Goal: Complete application form: Complete application form

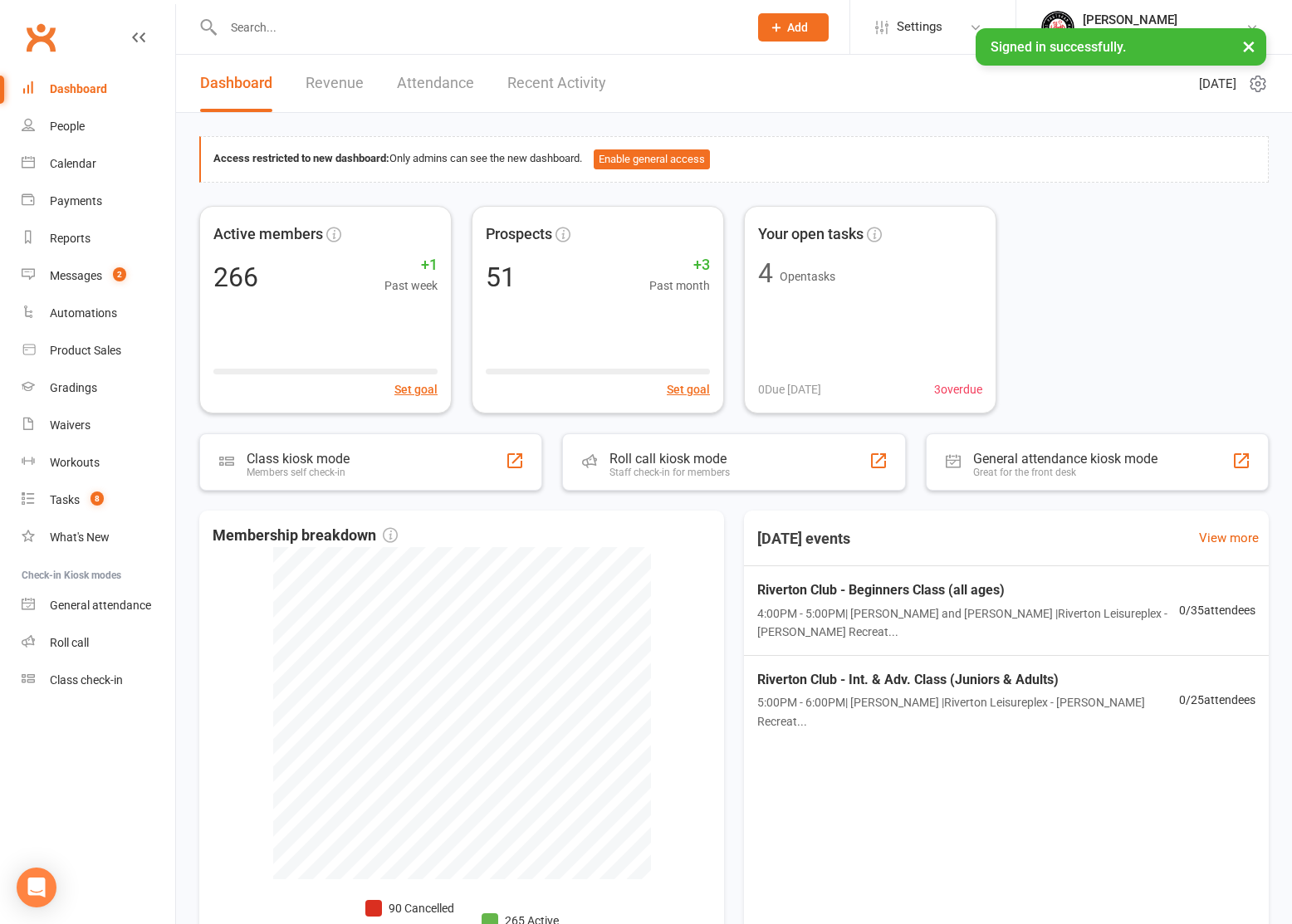
click at [345, 34] on input "text" at bounding box center [477, 28] width 518 height 23
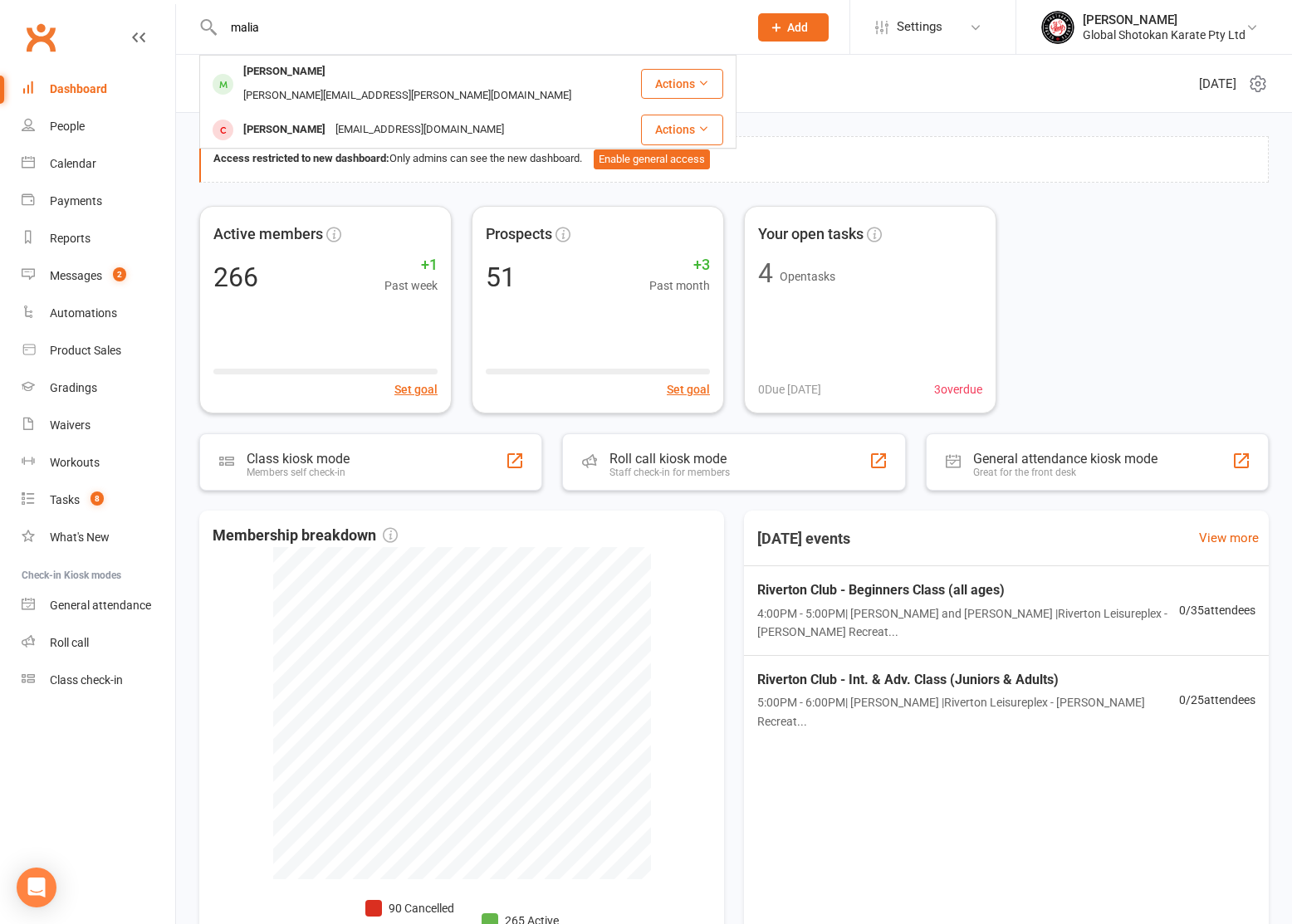
type input "malia"
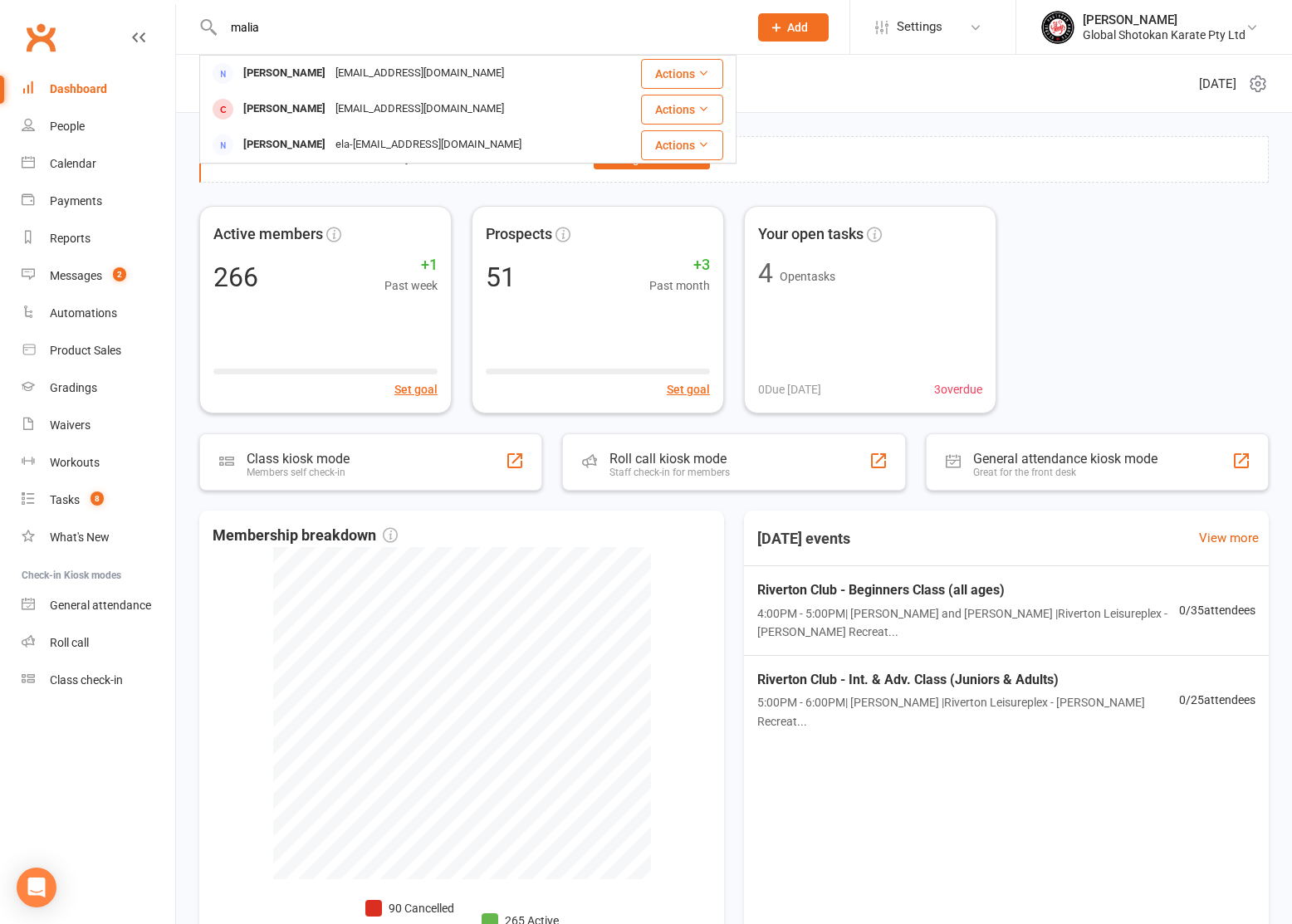
scroll to position [1, 0]
click at [791, 27] on span "Add" at bounding box center [798, 28] width 21 height 13
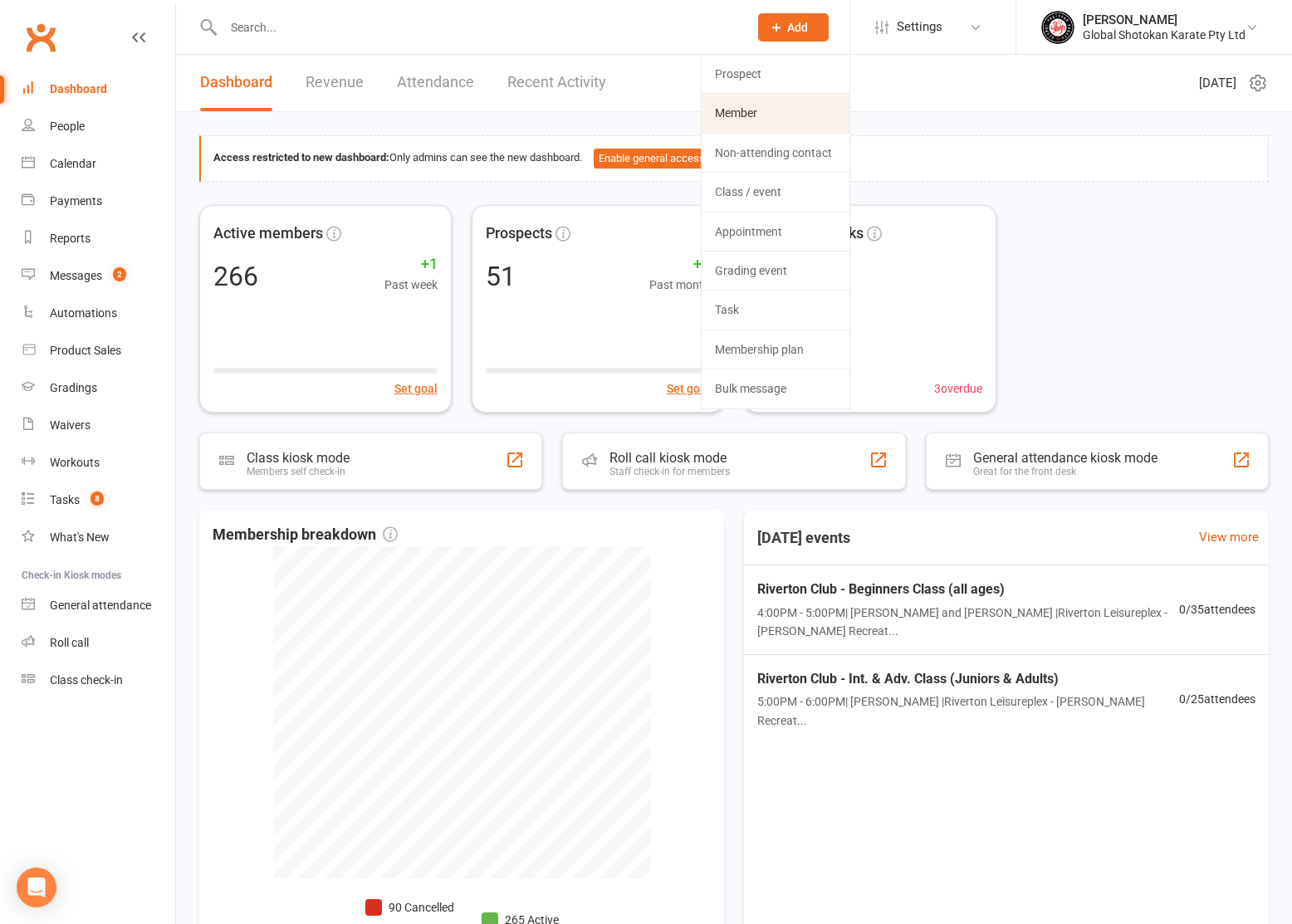
click at [782, 108] on link "Member" at bounding box center [775, 113] width 147 height 38
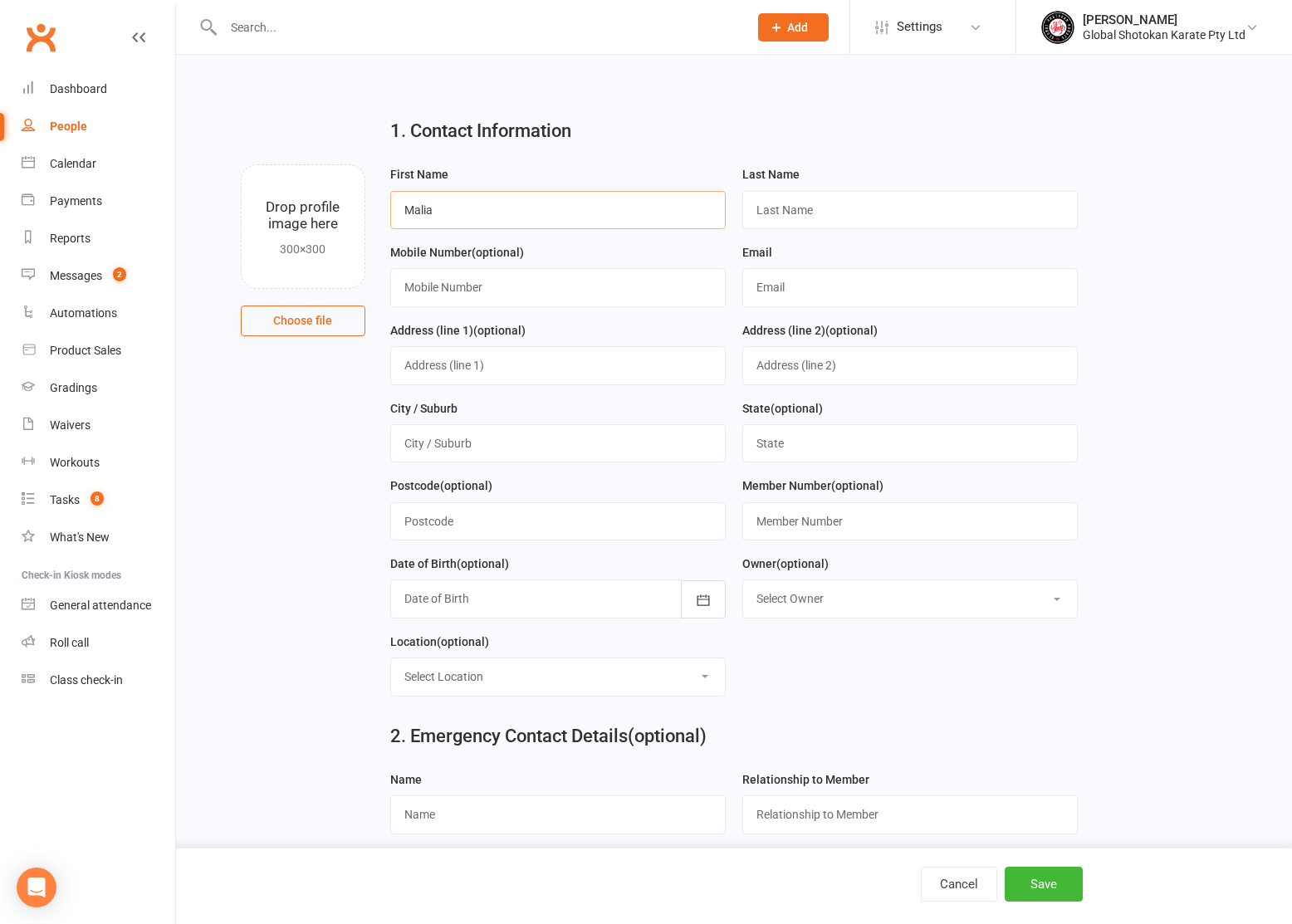
type input "Malia"
type input "Tran"
type input "0447395773"
type input "majvtran@yahoo.com"
type input "27D King George Street"
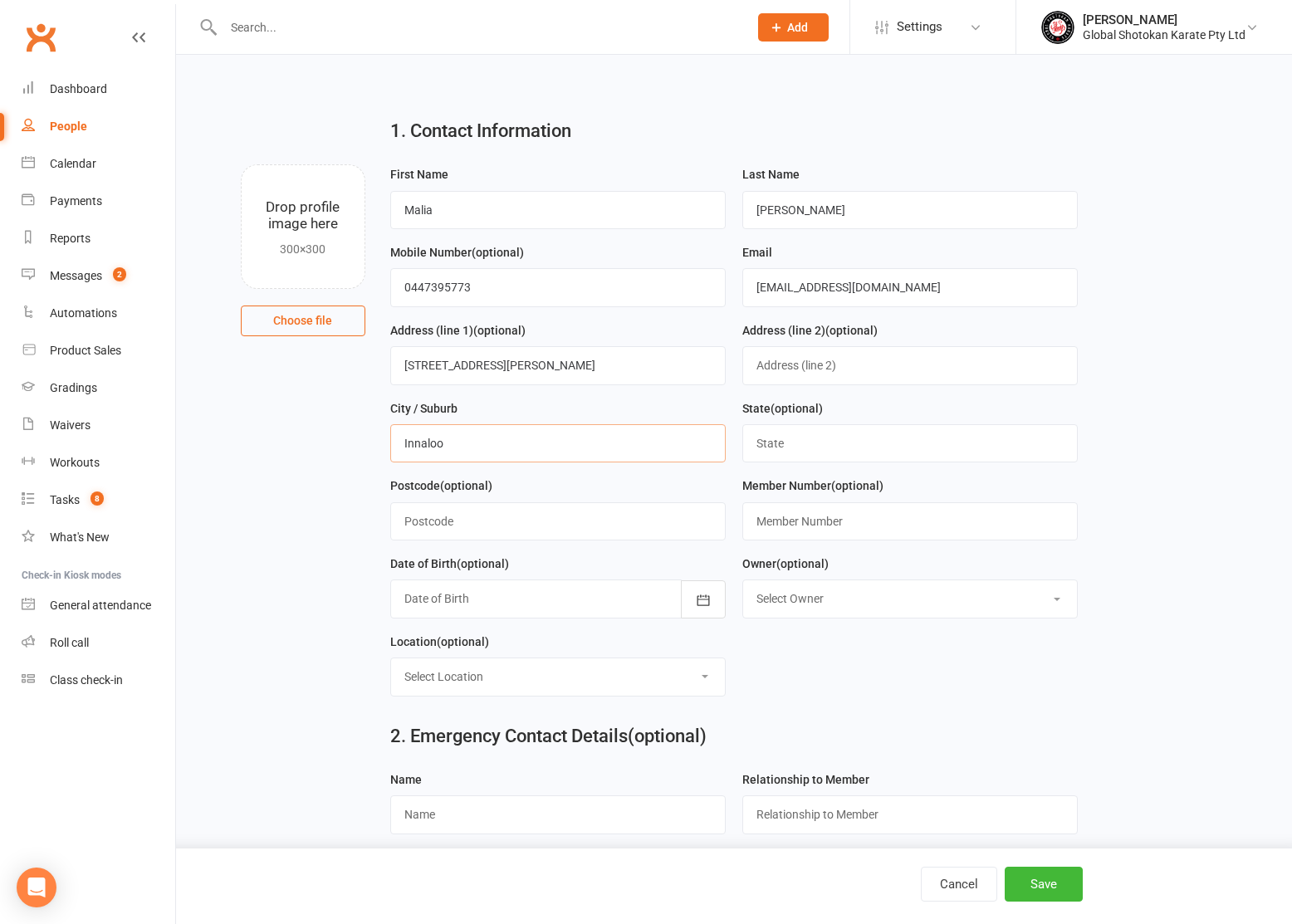
type input "Innaloo"
type input "WA"
type input "6018"
type input "DV0375"
click at [586, 593] on div at bounding box center [558, 599] width 336 height 38
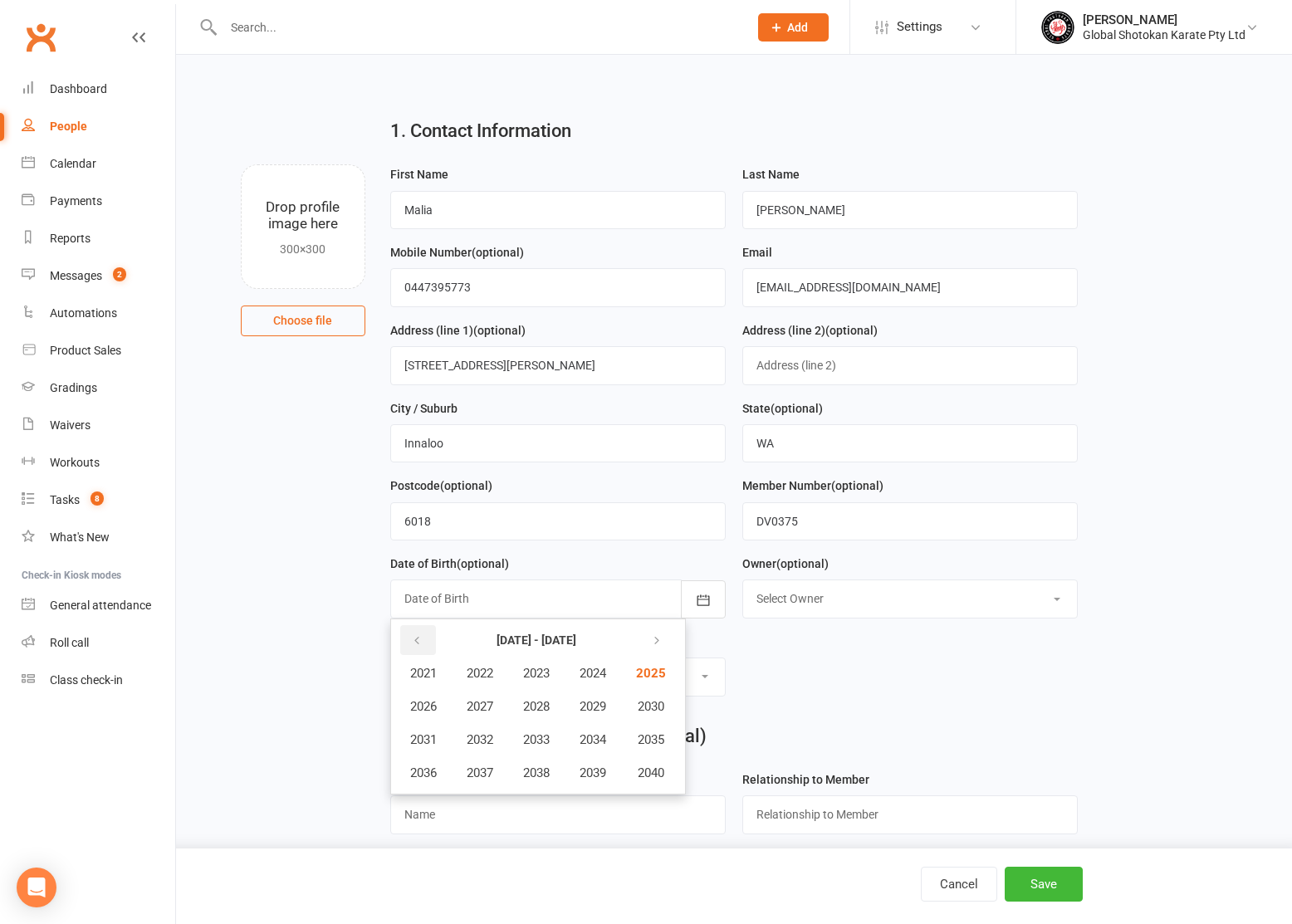
click at [413, 635] on icon "button" at bounding box center [416, 641] width 11 height 13
click at [596, 704] on span "2009" at bounding box center [593, 707] width 27 height 15
click at [435, 706] on span "April" at bounding box center [432, 707] width 26 height 15
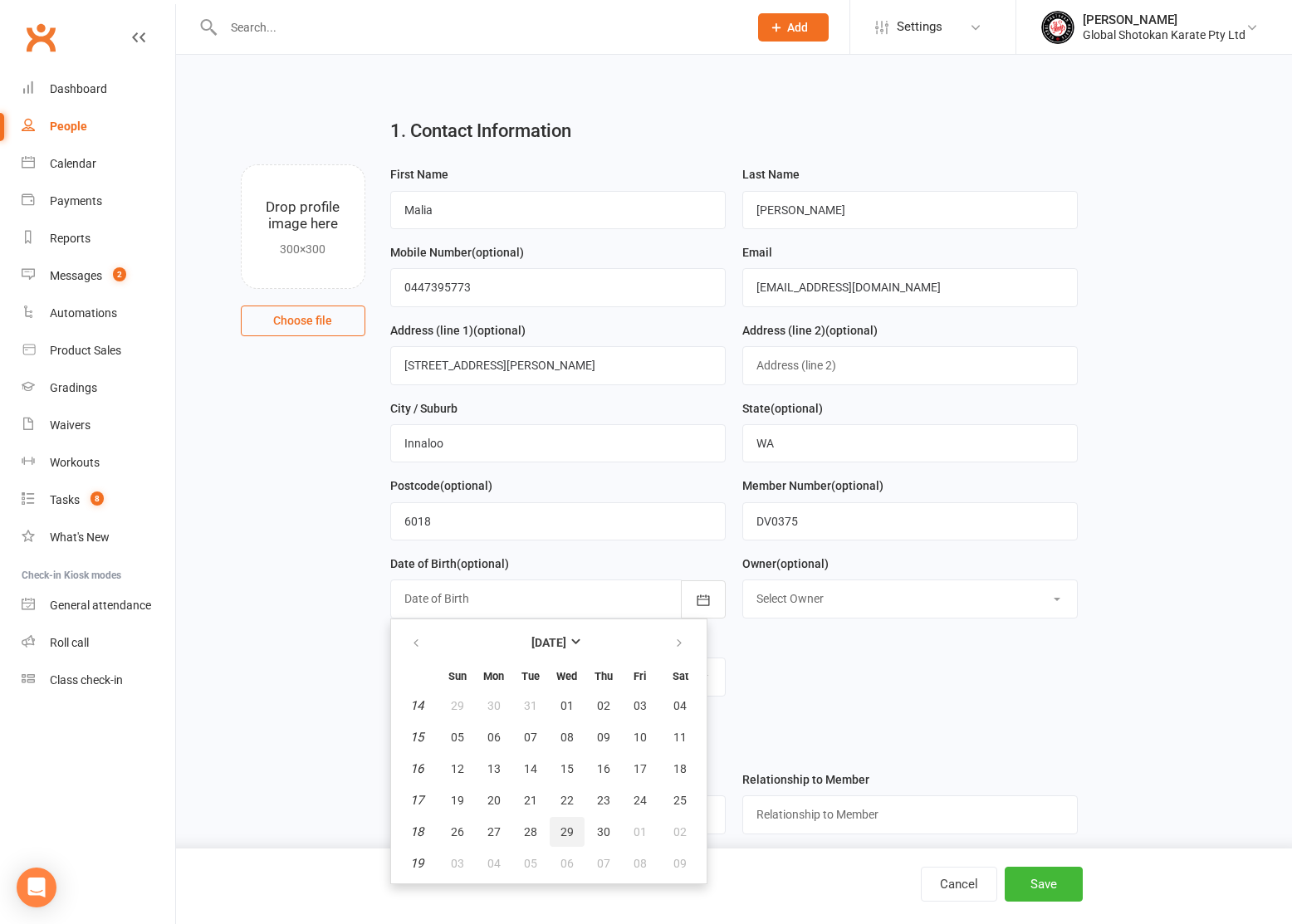
click at [569, 827] on span "29" at bounding box center [568, 832] width 13 height 13
type input "29 Apr 2009"
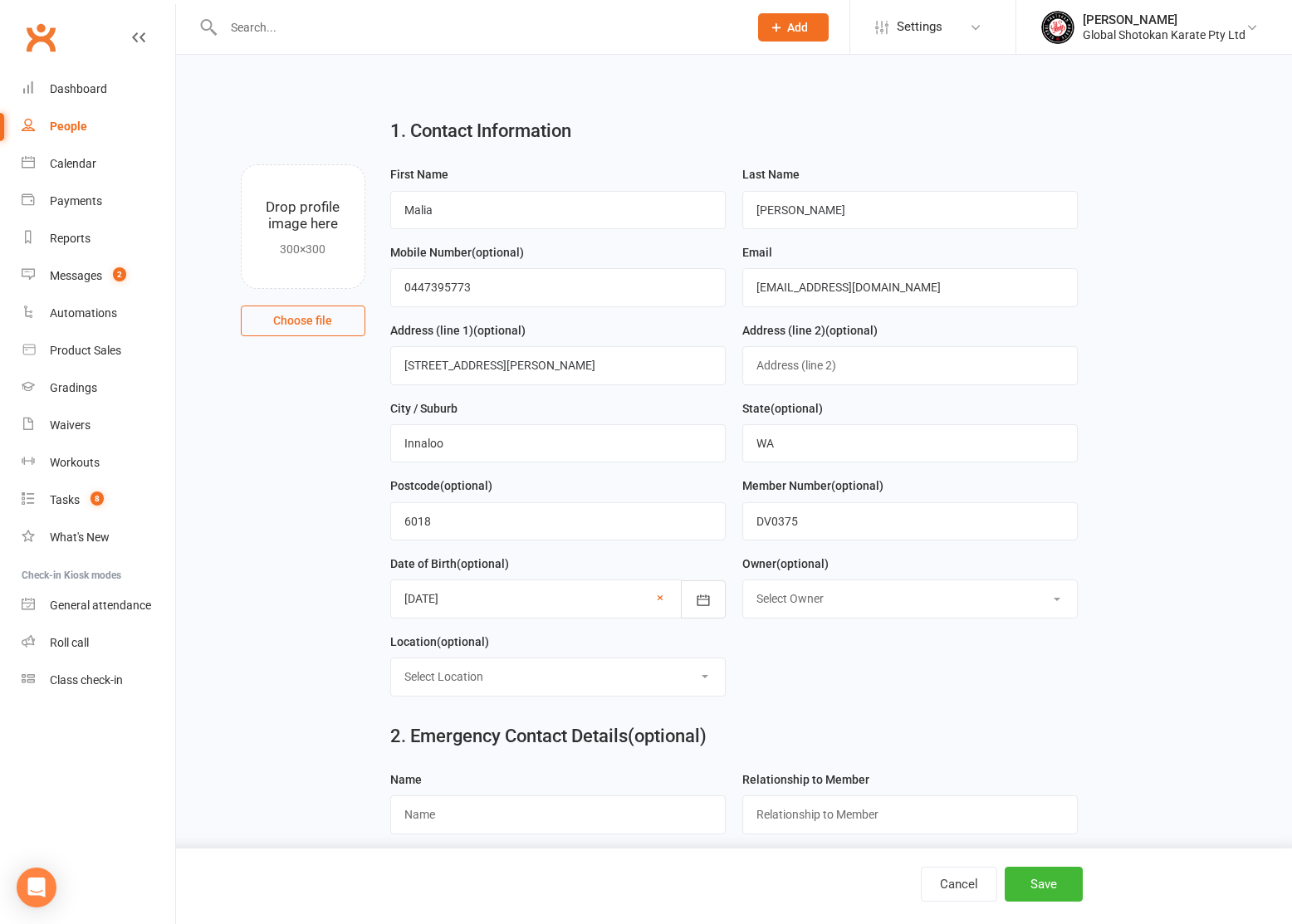
select select "1"
select select "5"
type input "Manda Tran"
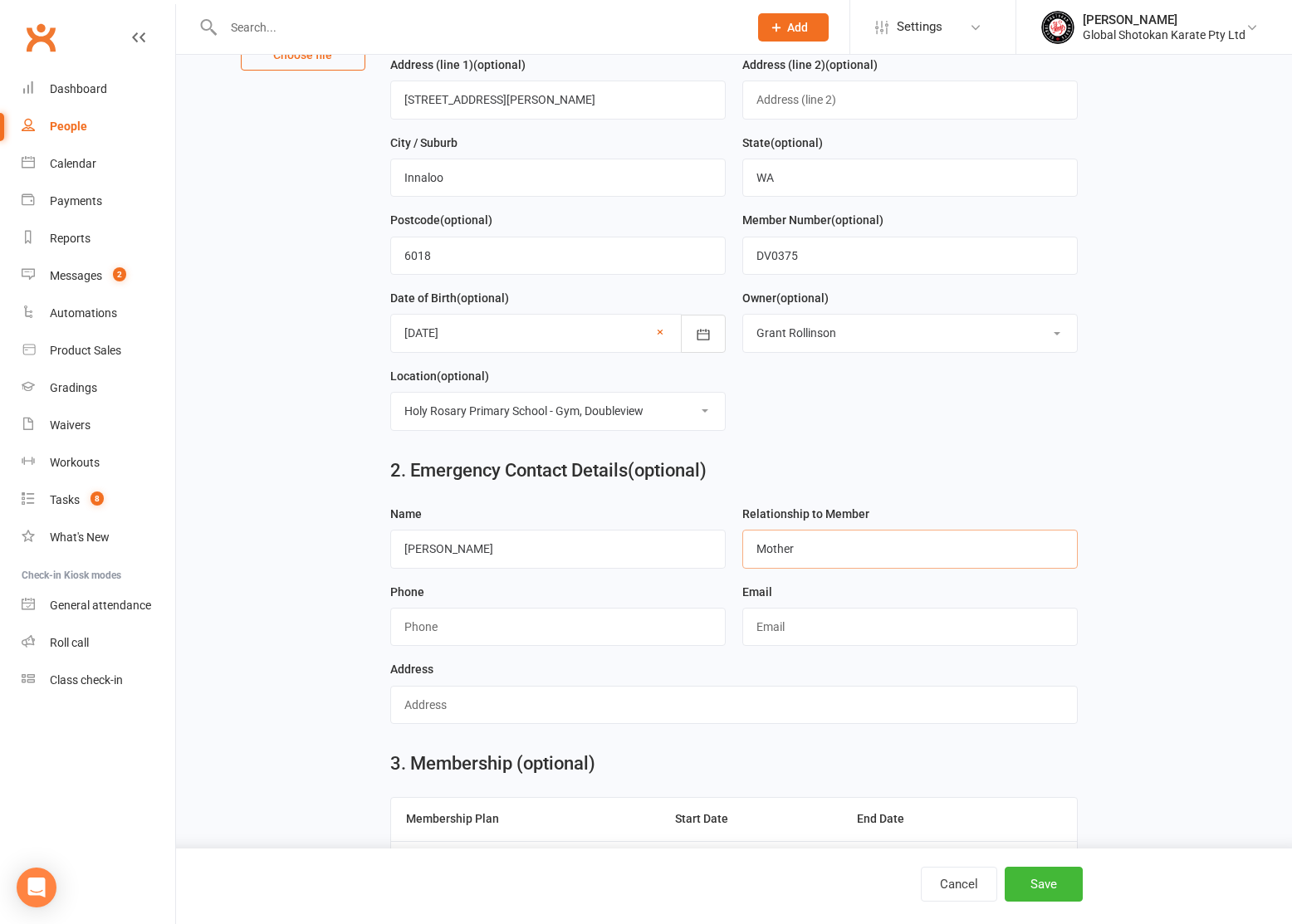
scroll to position [287, 0]
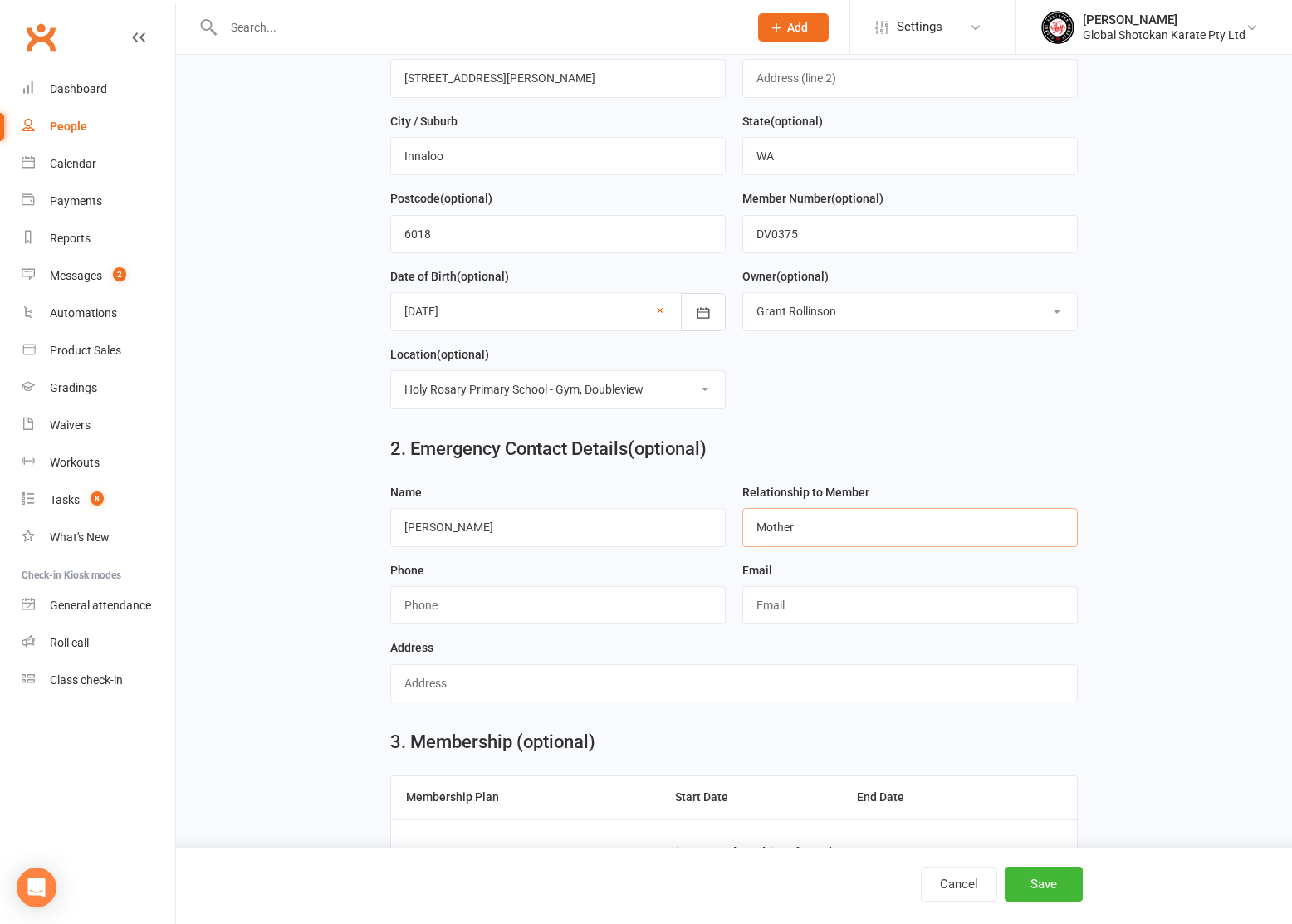
type input "Mother"
click at [477, 528] on input "Manda Tran" at bounding box center [558, 528] width 336 height 38
drag, startPoint x: 439, startPoint y: 522, endPoint x: 397, endPoint y: 522, distance: 42.0
click at [397, 522] on input "Manda Tran" at bounding box center [558, 528] width 336 height 38
type input "John Tran"
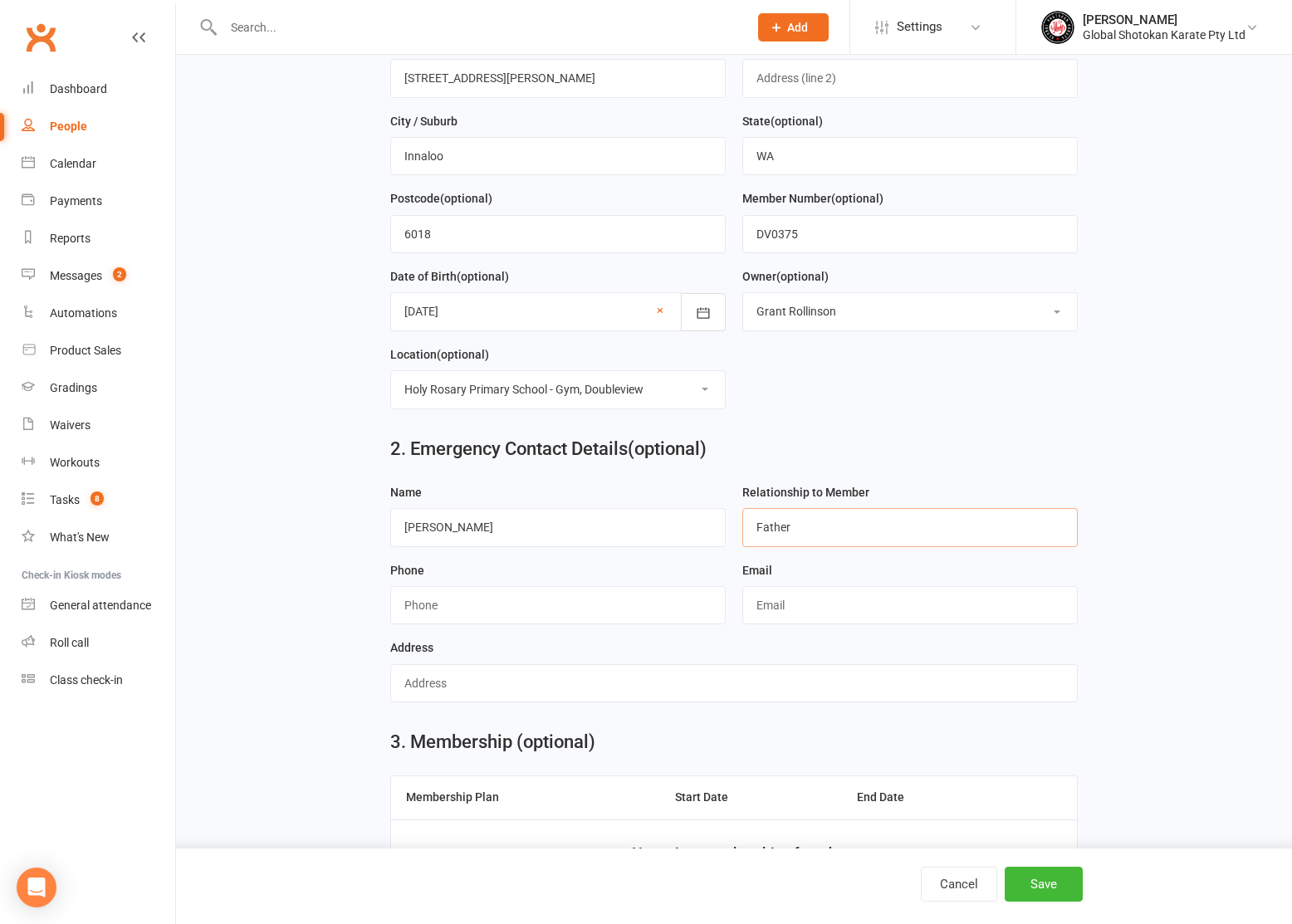
type input "Father"
type input "0413781010"
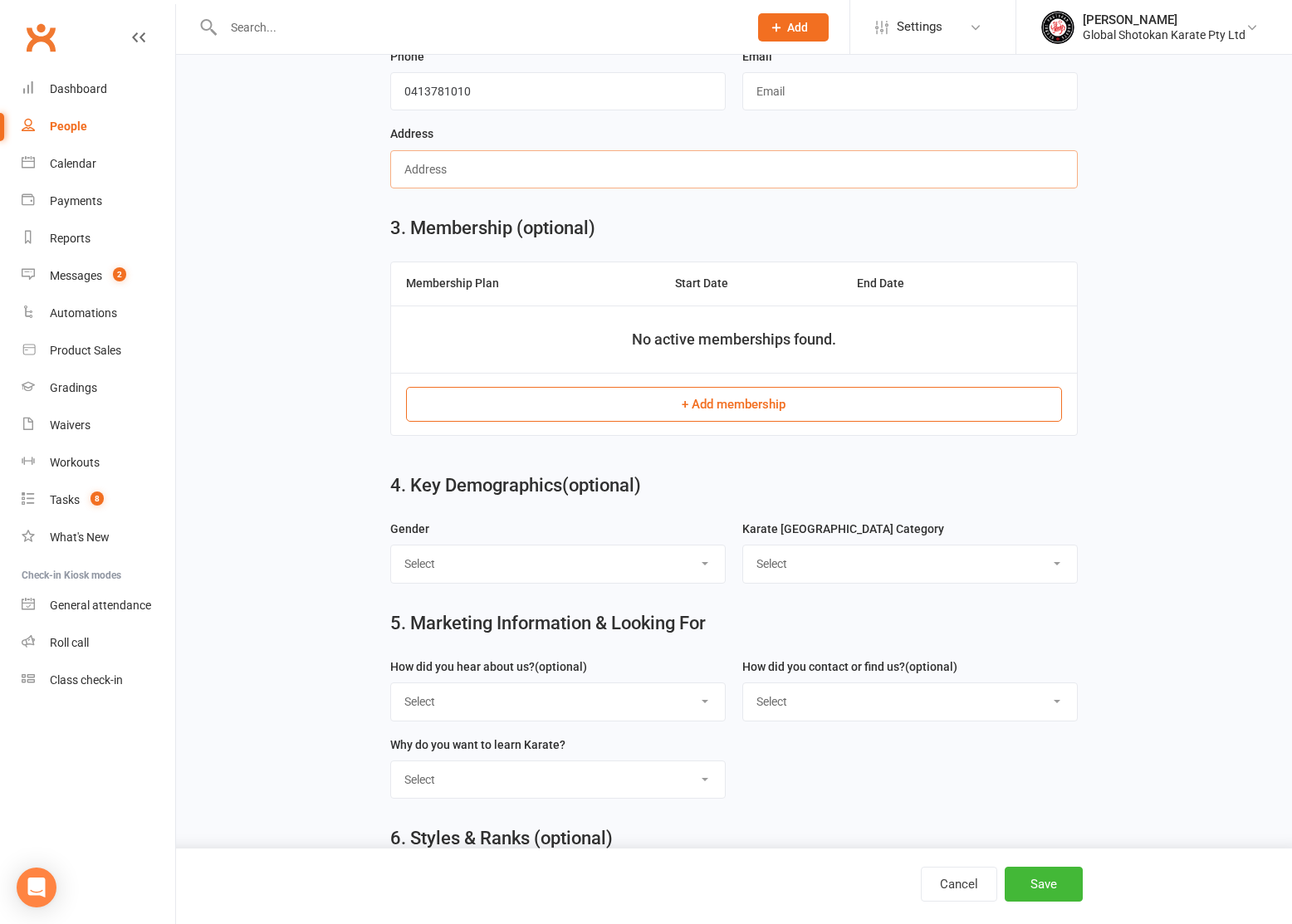
scroll to position [780, 0]
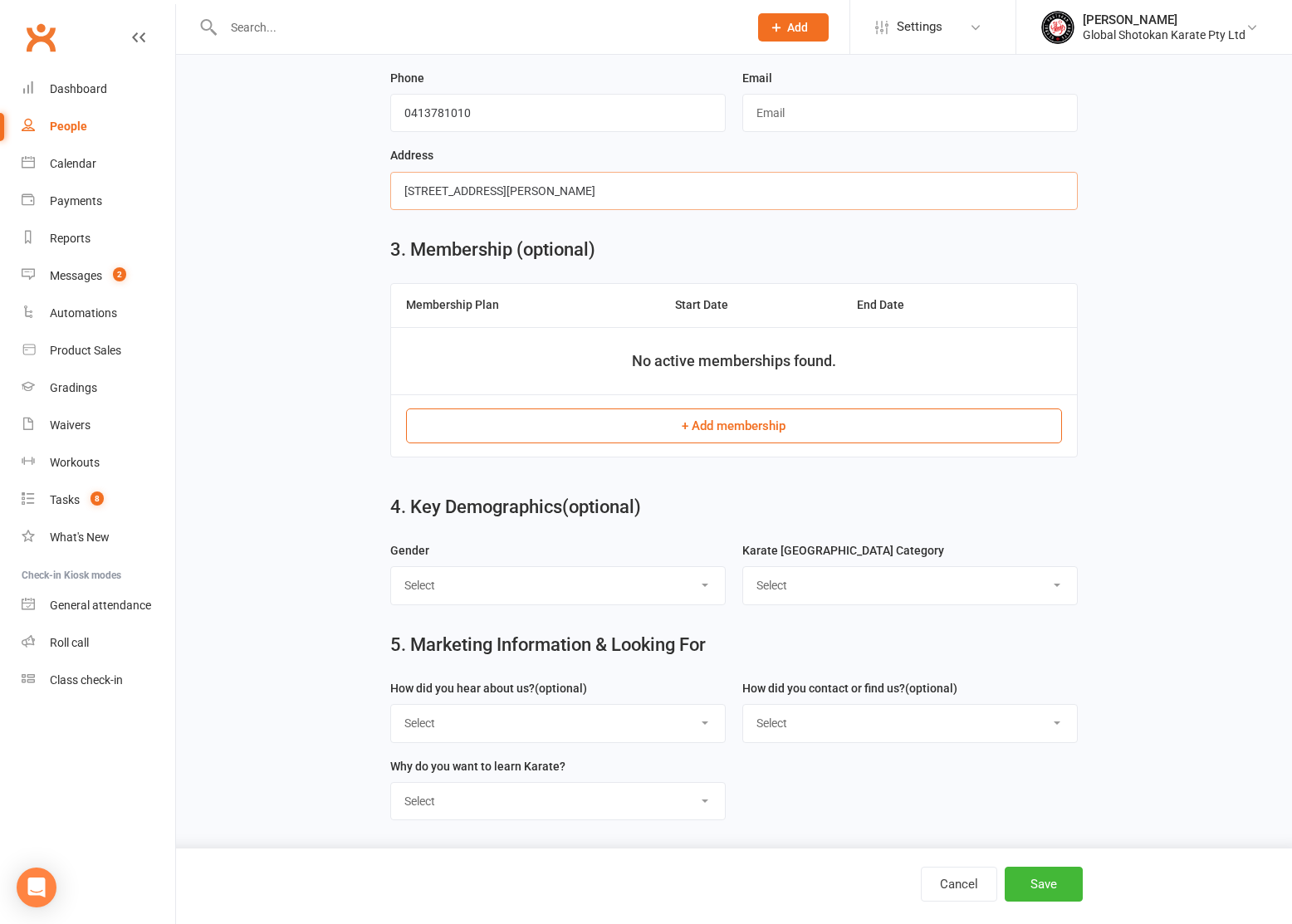
type input "27D King George Street, Innaloo WA 6018"
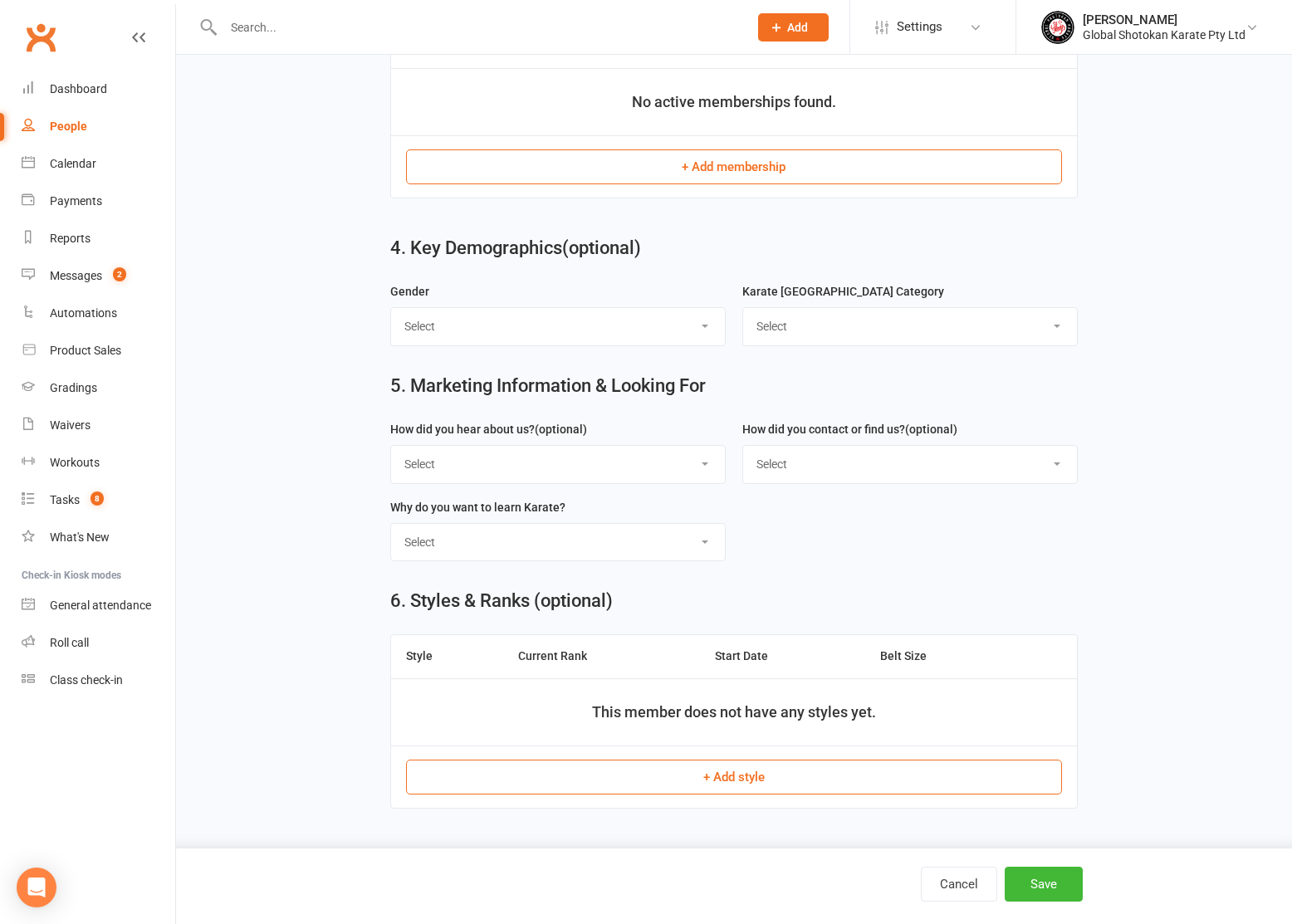
scroll to position [1042, 0]
click at [738, 157] on button "+ Add membership" at bounding box center [734, 166] width 657 height 35
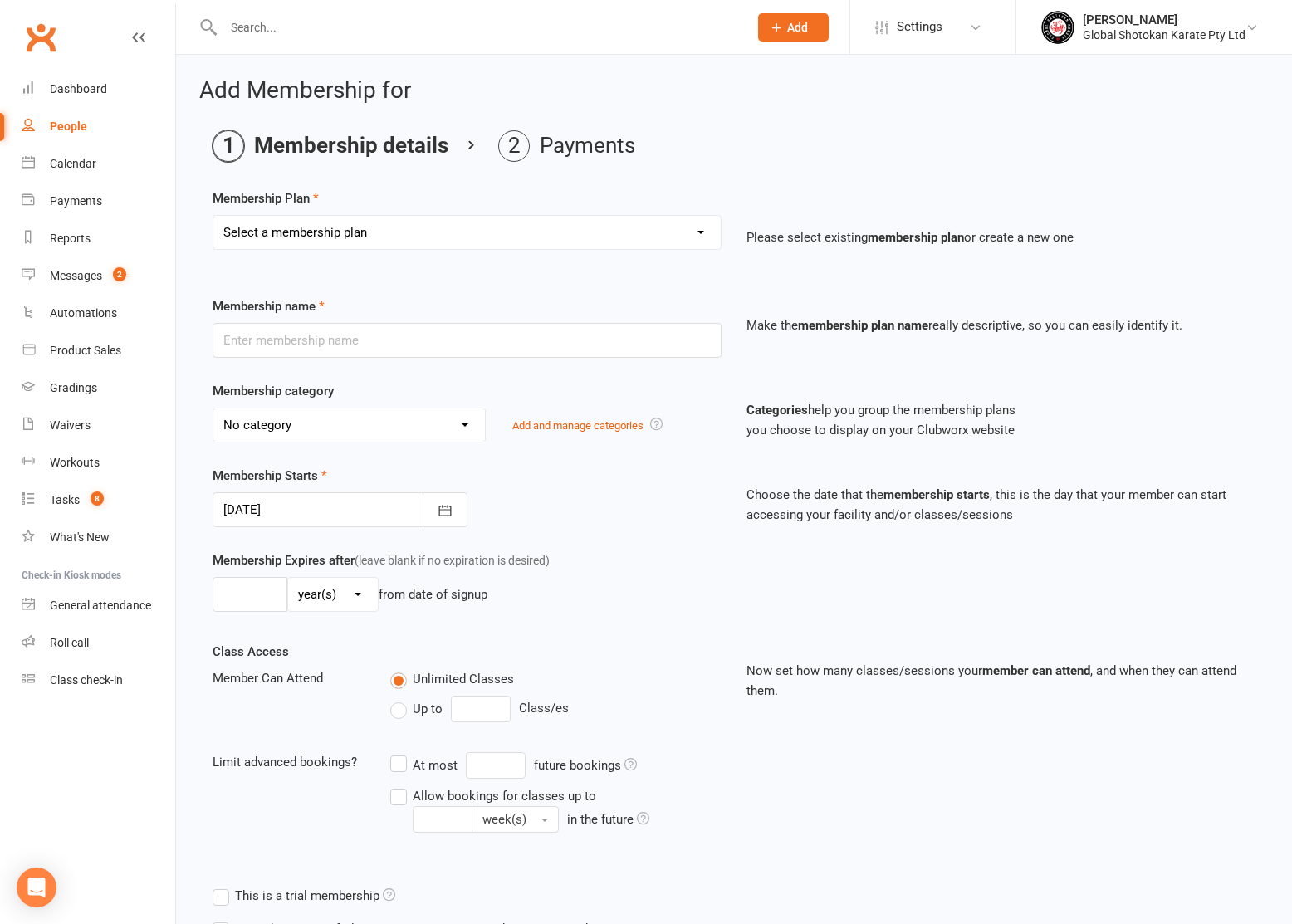
select select "13"
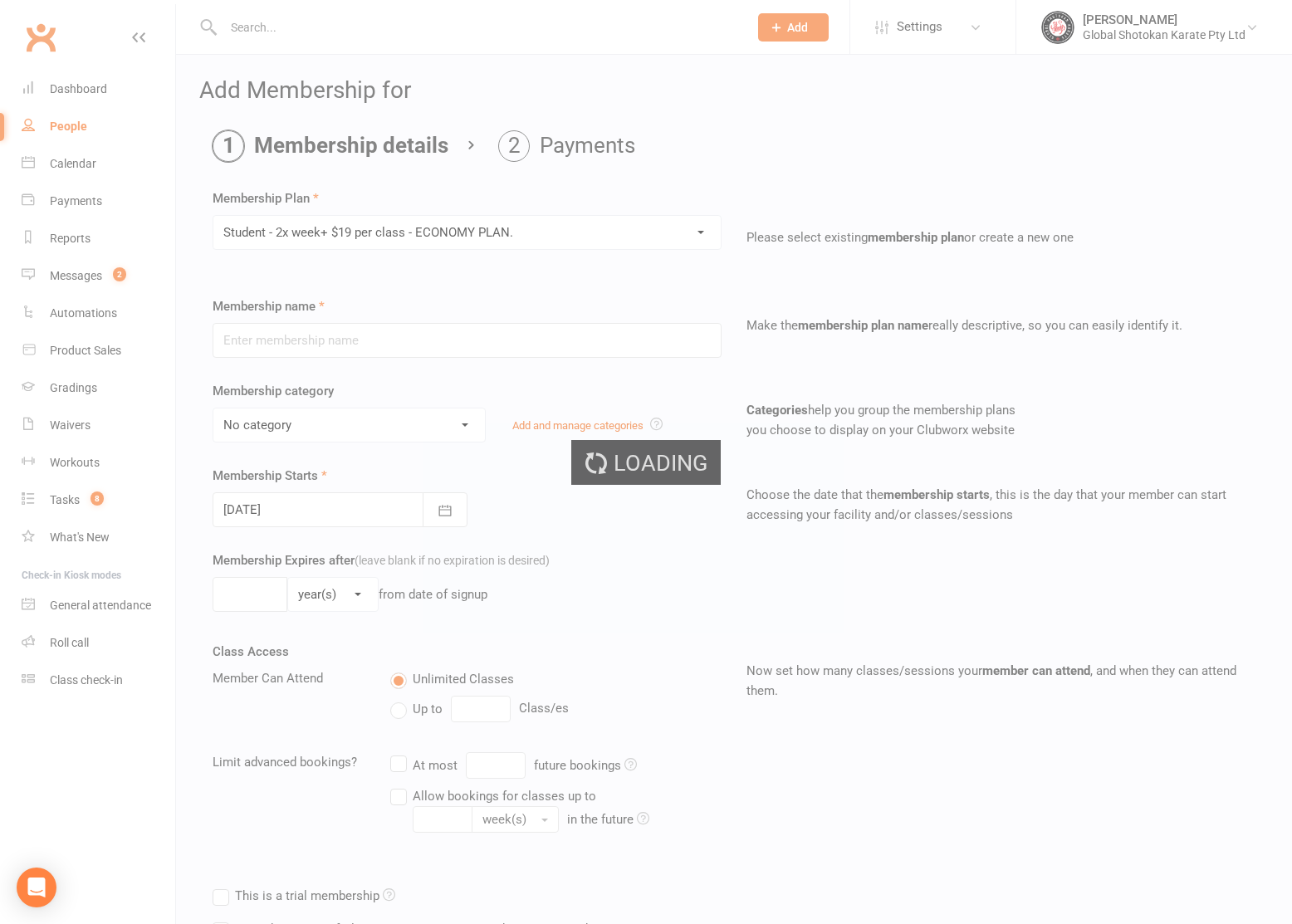
type input "Student - 2x week+ $19 per class - ECONOMY PLAN."
select select "7"
type input "0"
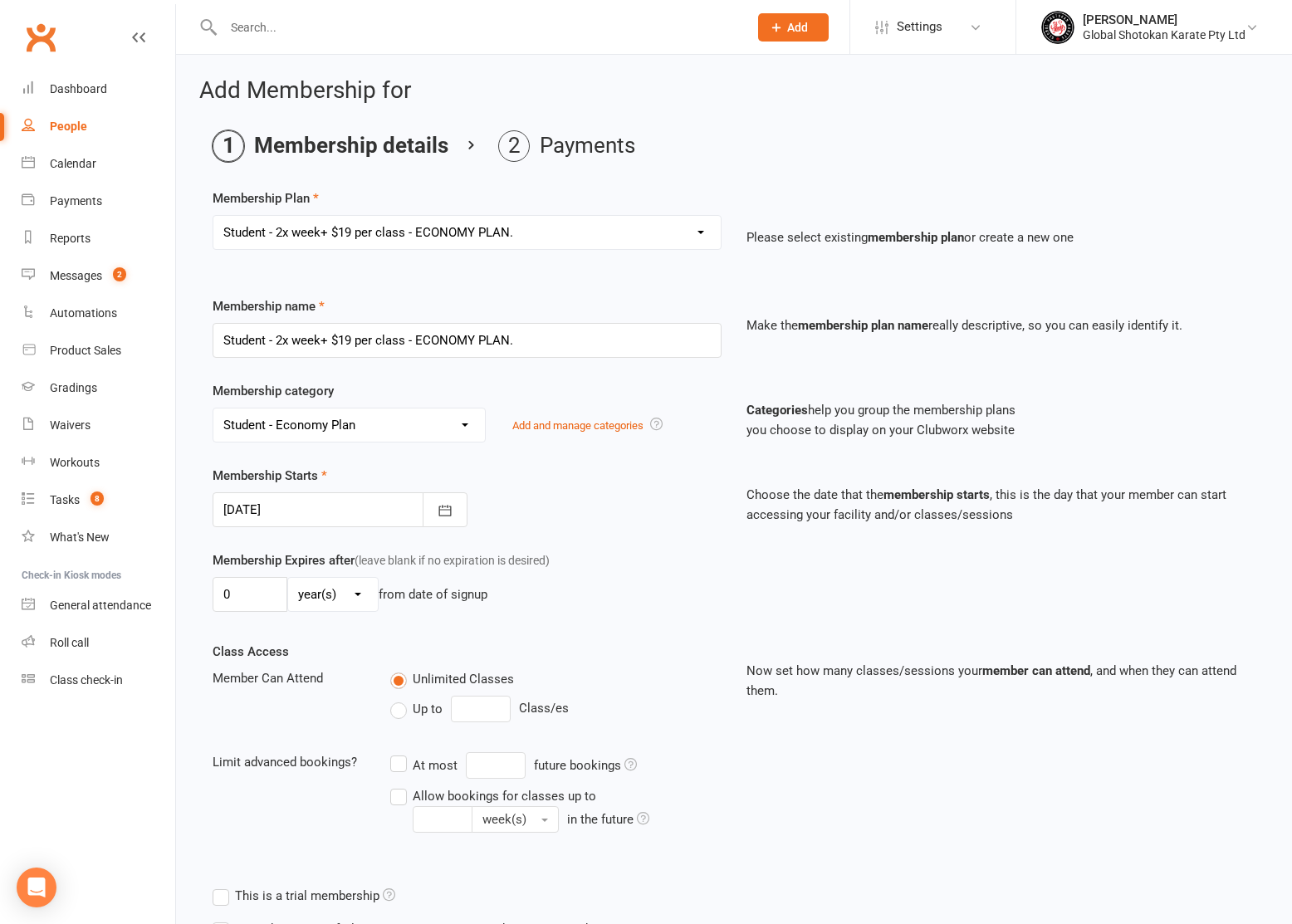
click at [332, 497] on div at bounding box center [340, 510] width 255 height 35
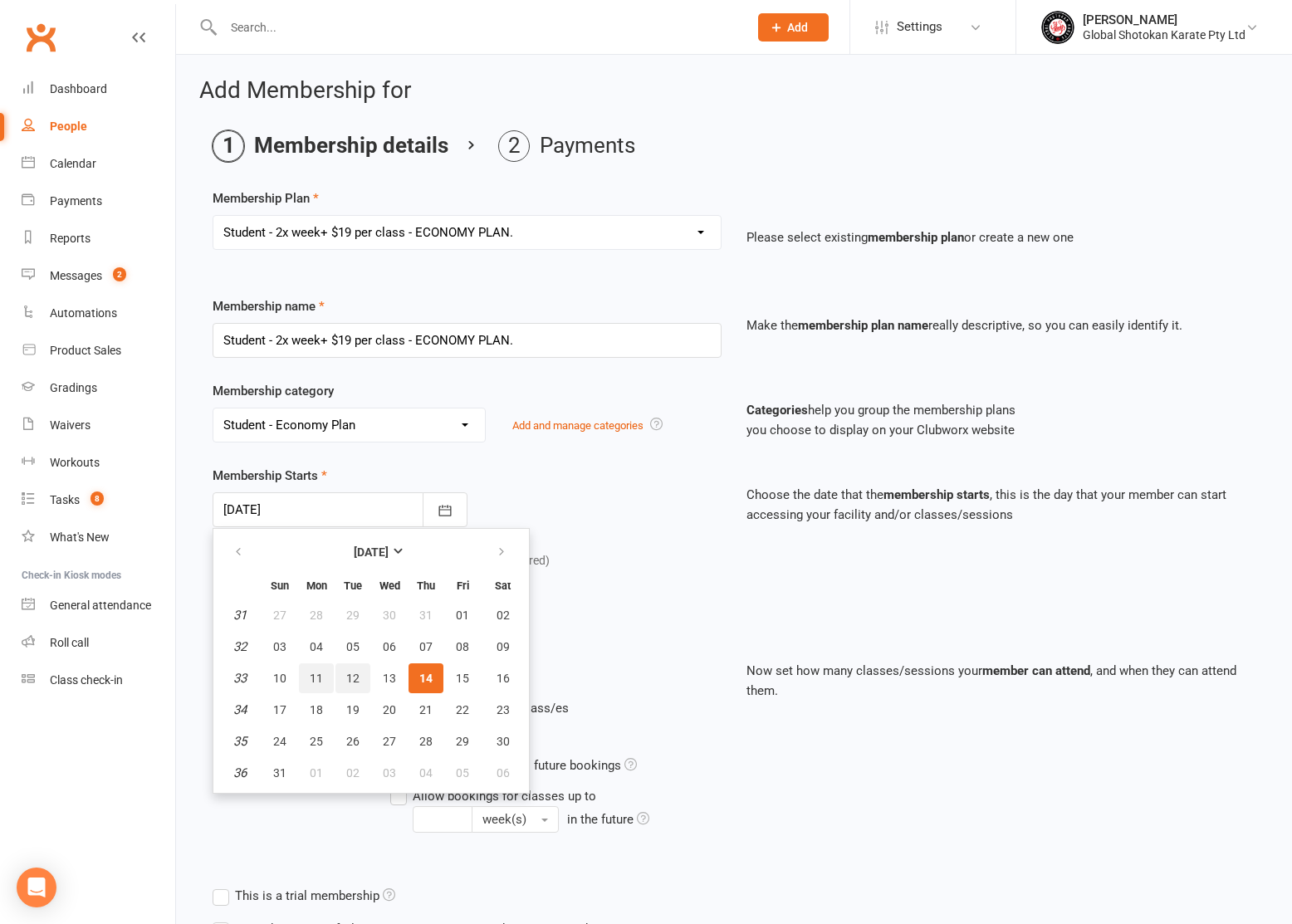
drag, startPoint x: 318, startPoint y: 677, endPoint x: 347, endPoint y: 676, distance: 29.0
click at [345, 676] on tr "33 10 11 12 13 14 15 16" at bounding box center [371, 678] width 305 height 29
click at [347, 676] on span "12" at bounding box center [353, 679] width 13 height 13
type input "12 Aug 2025"
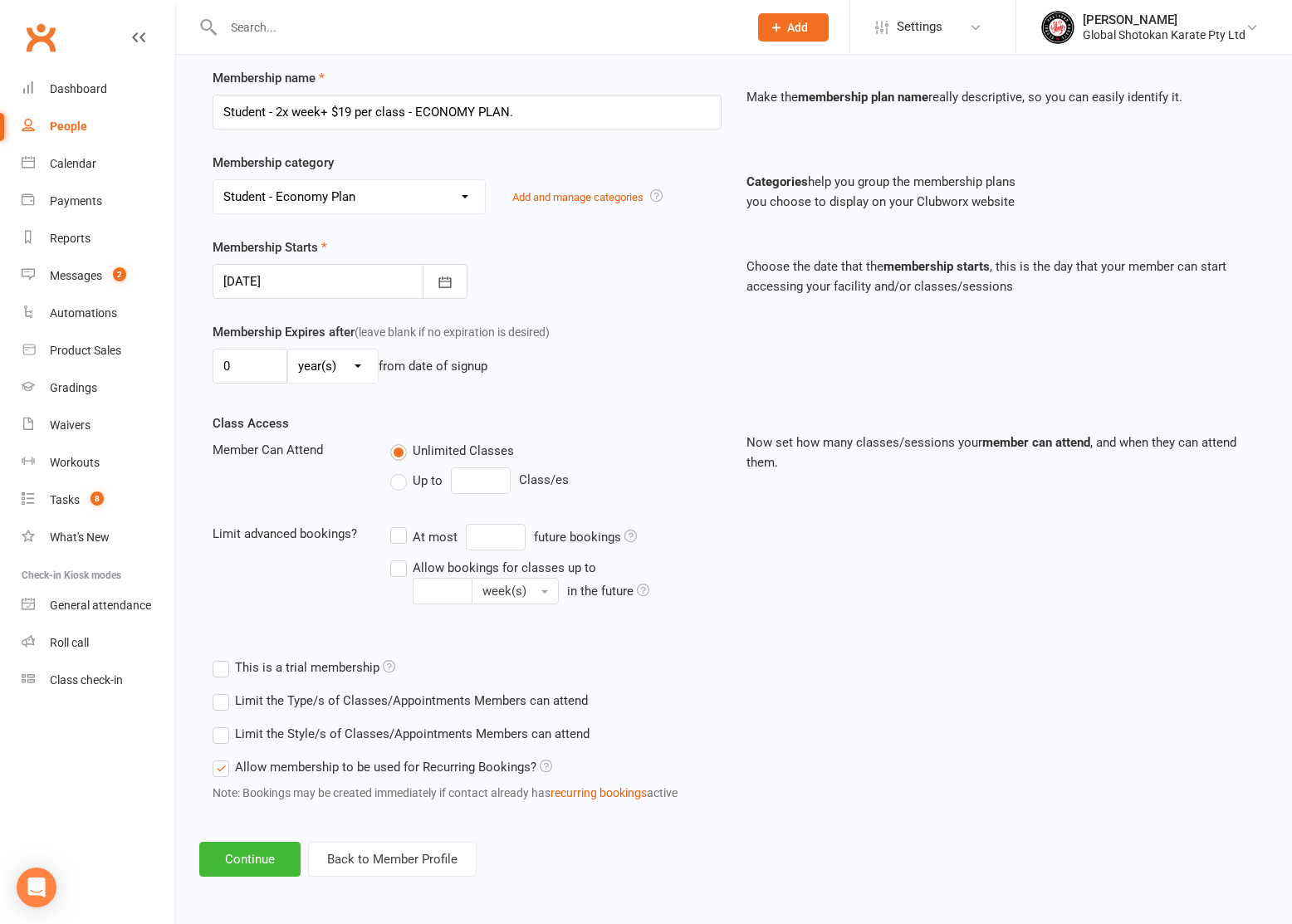
scroll to position [241, 0]
click at [246, 843] on button "Continue" at bounding box center [250, 859] width 102 height 35
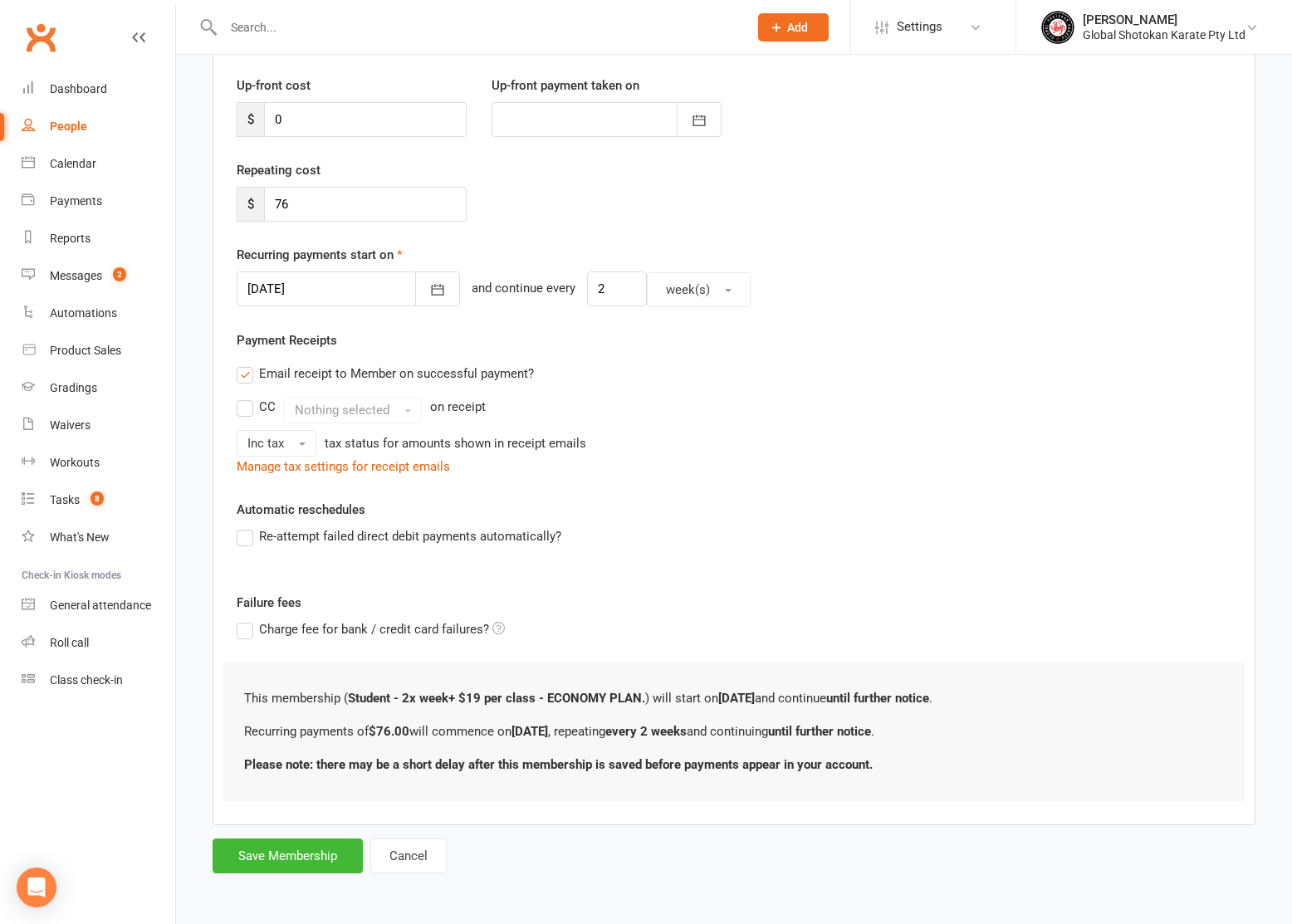
scroll to position [0, 0]
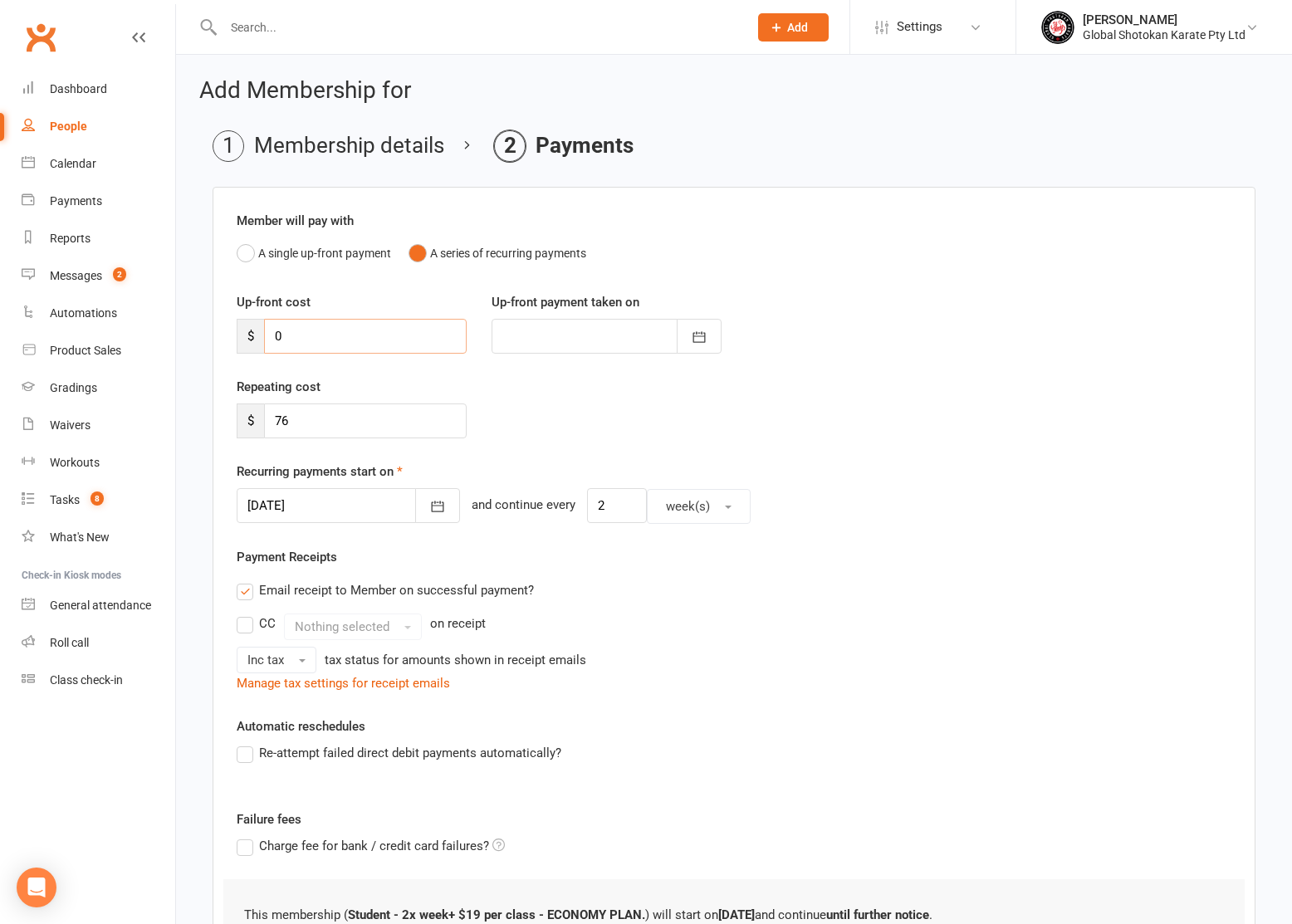
drag, startPoint x: 287, startPoint y: 340, endPoint x: 271, endPoint y: 338, distance: 16.1
click at [271, 338] on input "0" at bounding box center [365, 336] width 202 height 35
type input "1"
type input "14 Aug 2025"
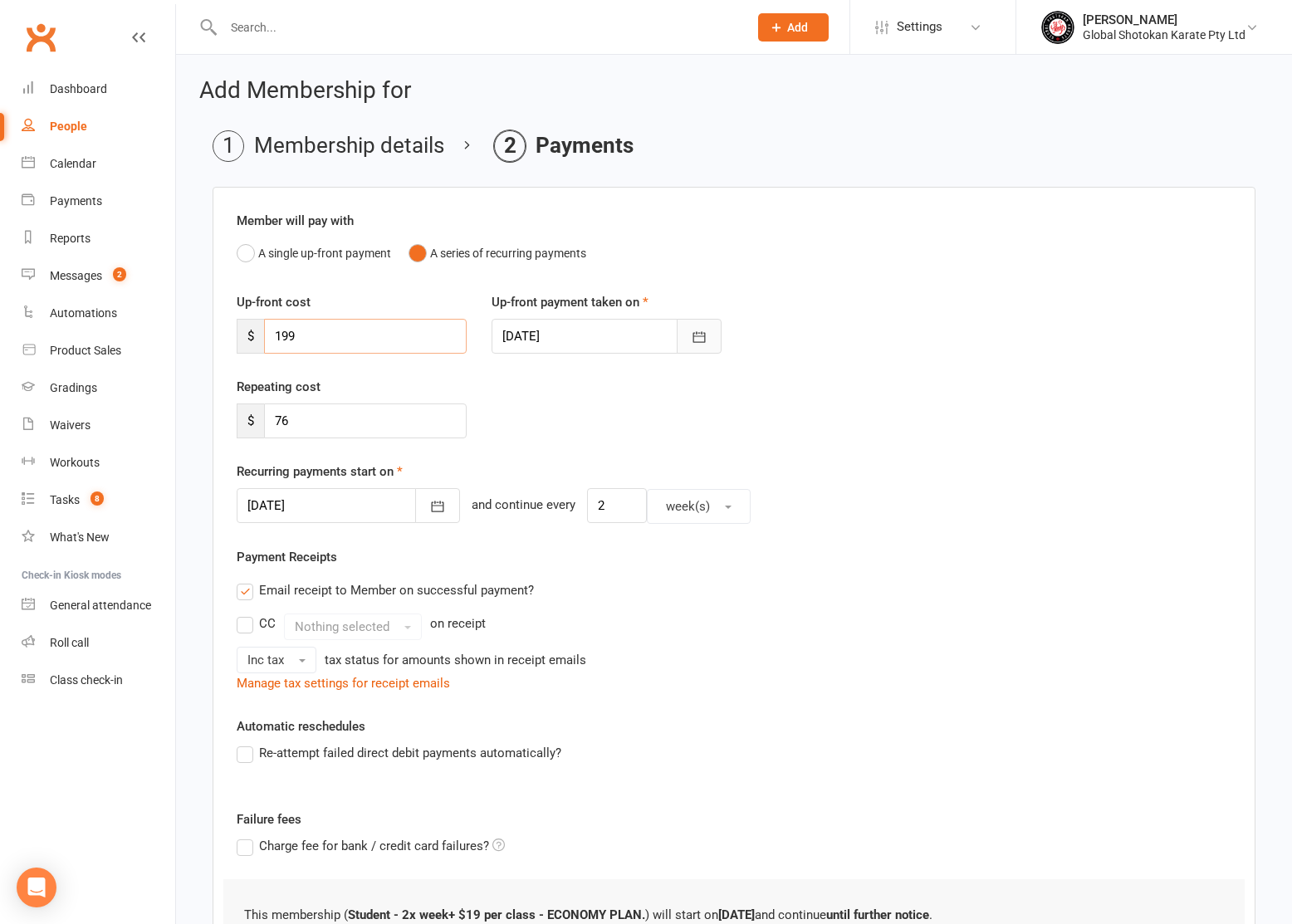
type input "199"
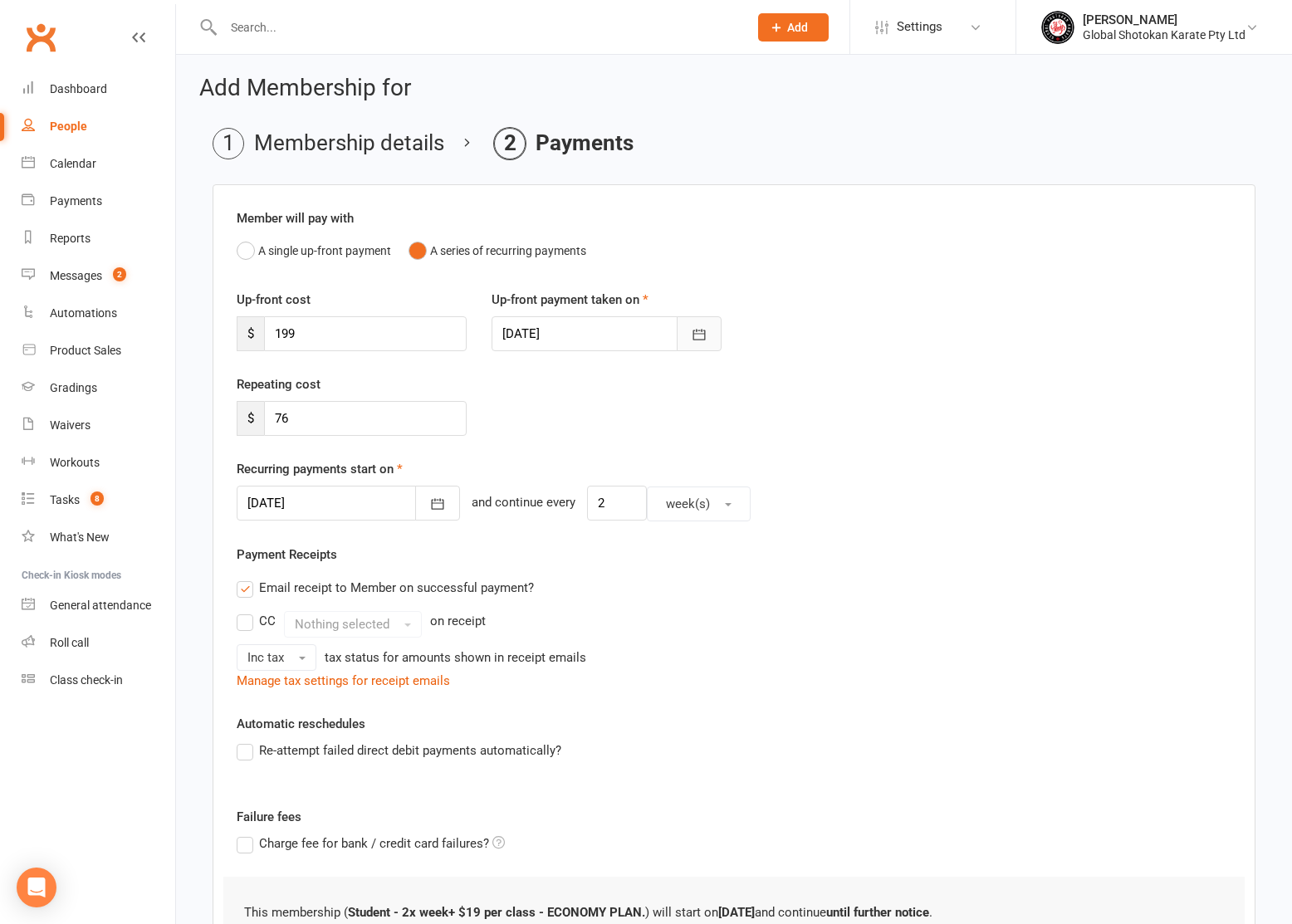
click at [705, 338] on icon "button" at bounding box center [699, 334] width 16 height 16
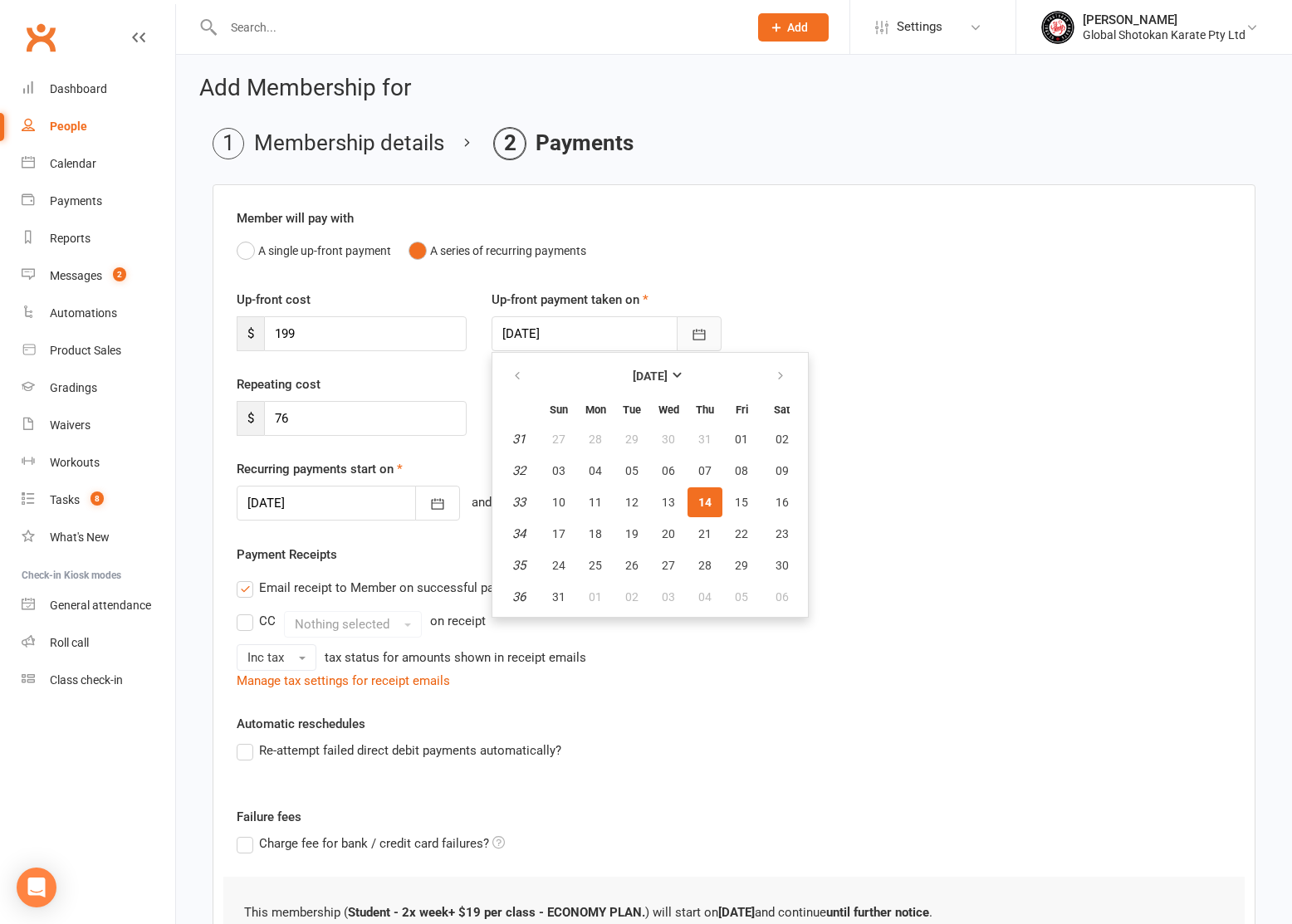
scroll to position [0, 1]
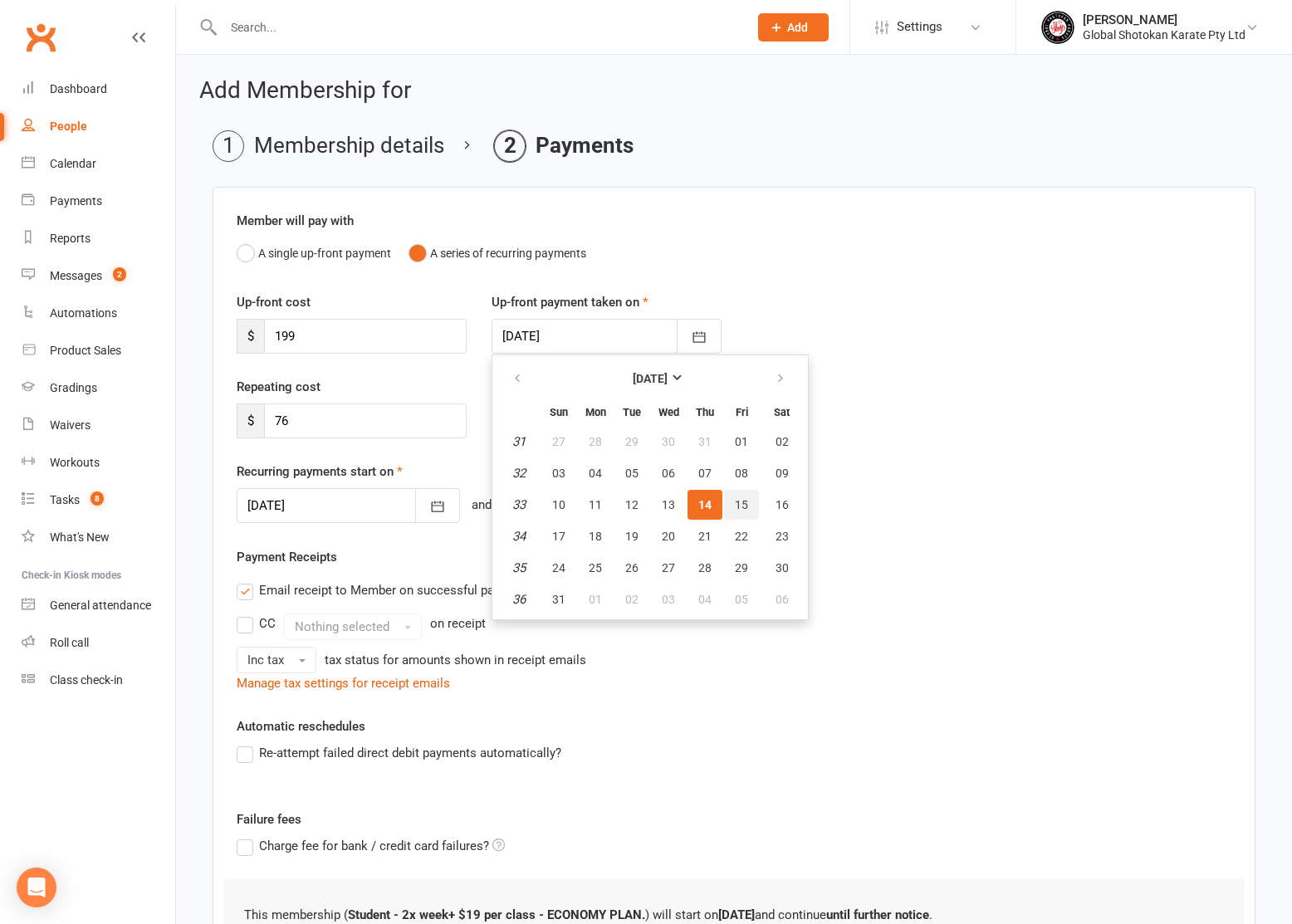
drag, startPoint x: 733, startPoint y: 507, endPoint x: 616, endPoint y: 475, distance: 121.3
click at [735, 507] on span "15" at bounding box center [742, 505] width 13 height 13
type input "15 Aug 2025"
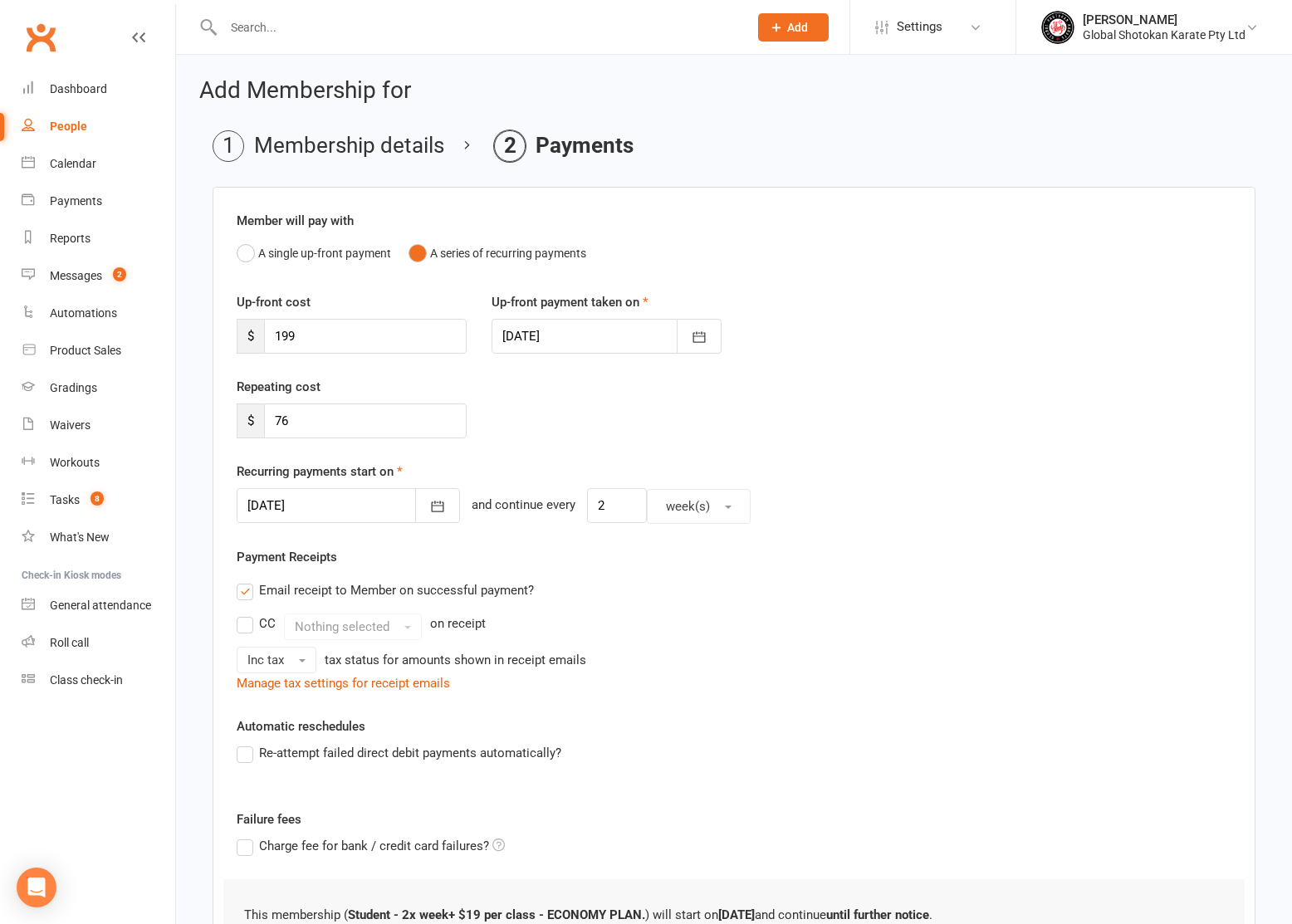
scroll to position [0, 0]
click at [430, 507] on icon "button" at bounding box center [437, 506] width 16 height 16
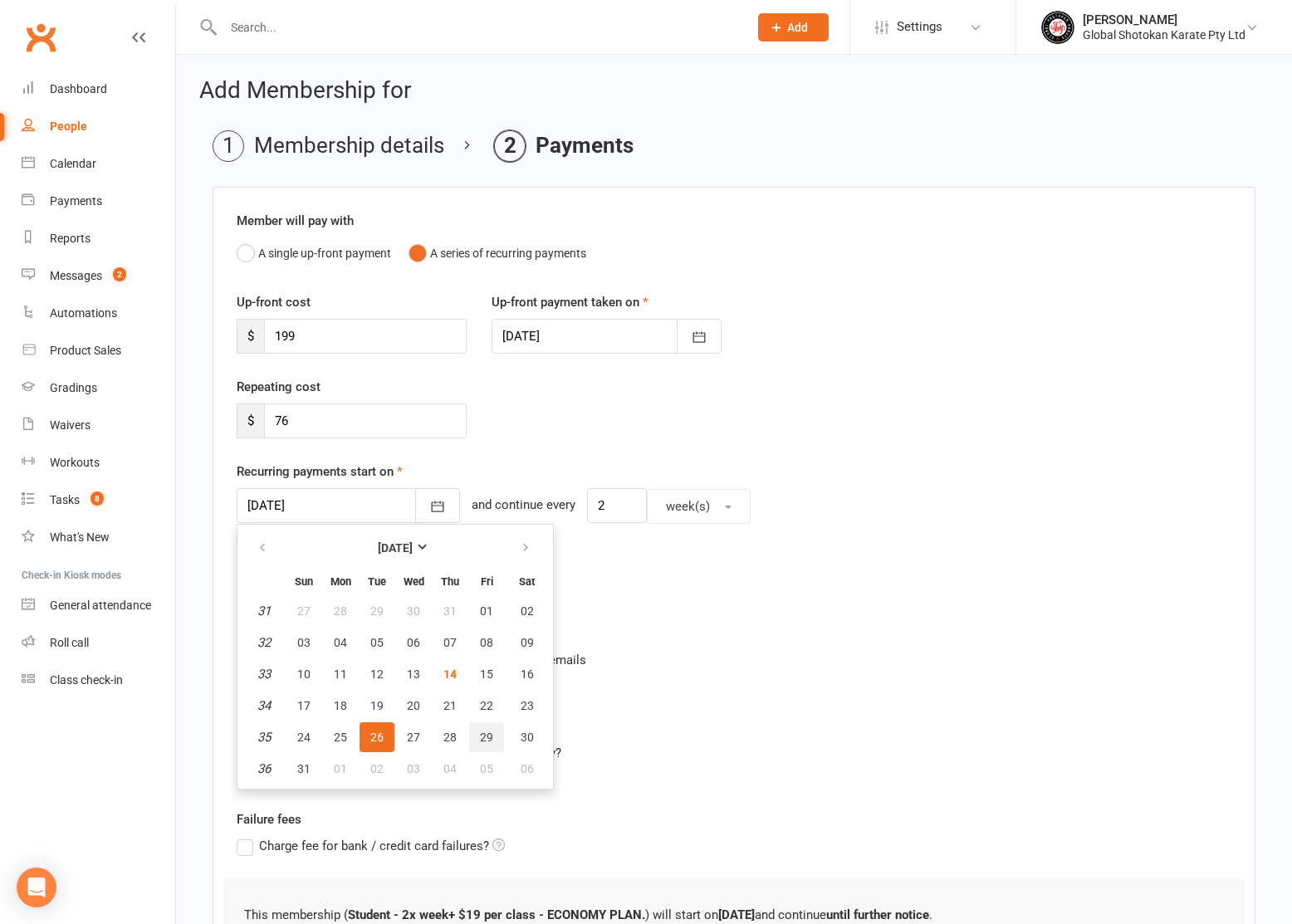
click at [480, 731] on span "29" at bounding box center [487, 738] width 13 height 13
type input "29 Aug 2025"
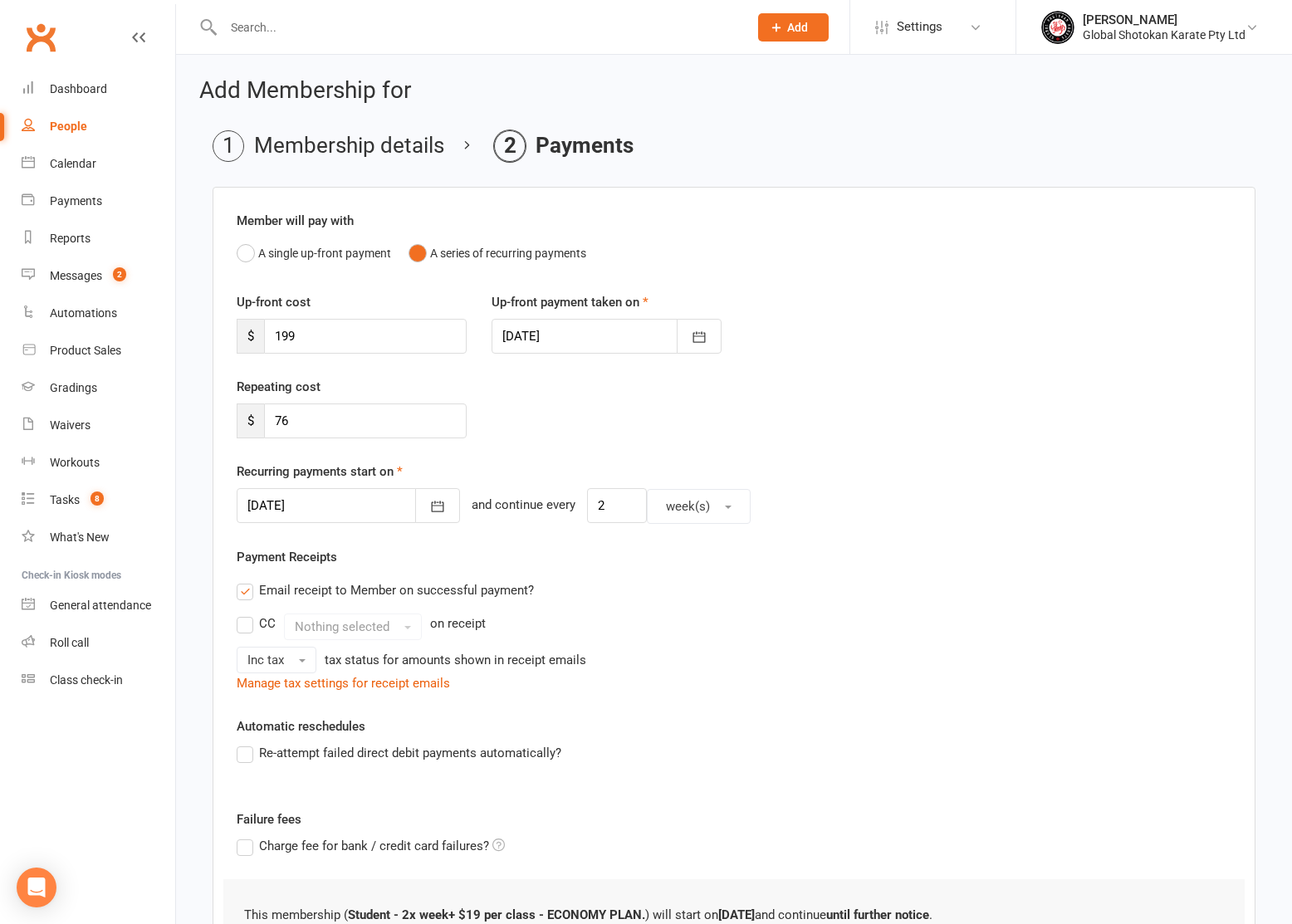
click at [246, 589] on label "Email receipt to Member on successful payment?" at bounding box center [385, 590] width 298 height 20
click at [246, 581] on input "Email receipt to Member on successful payment?" at bounding box center [241, 581] width 10 height 0
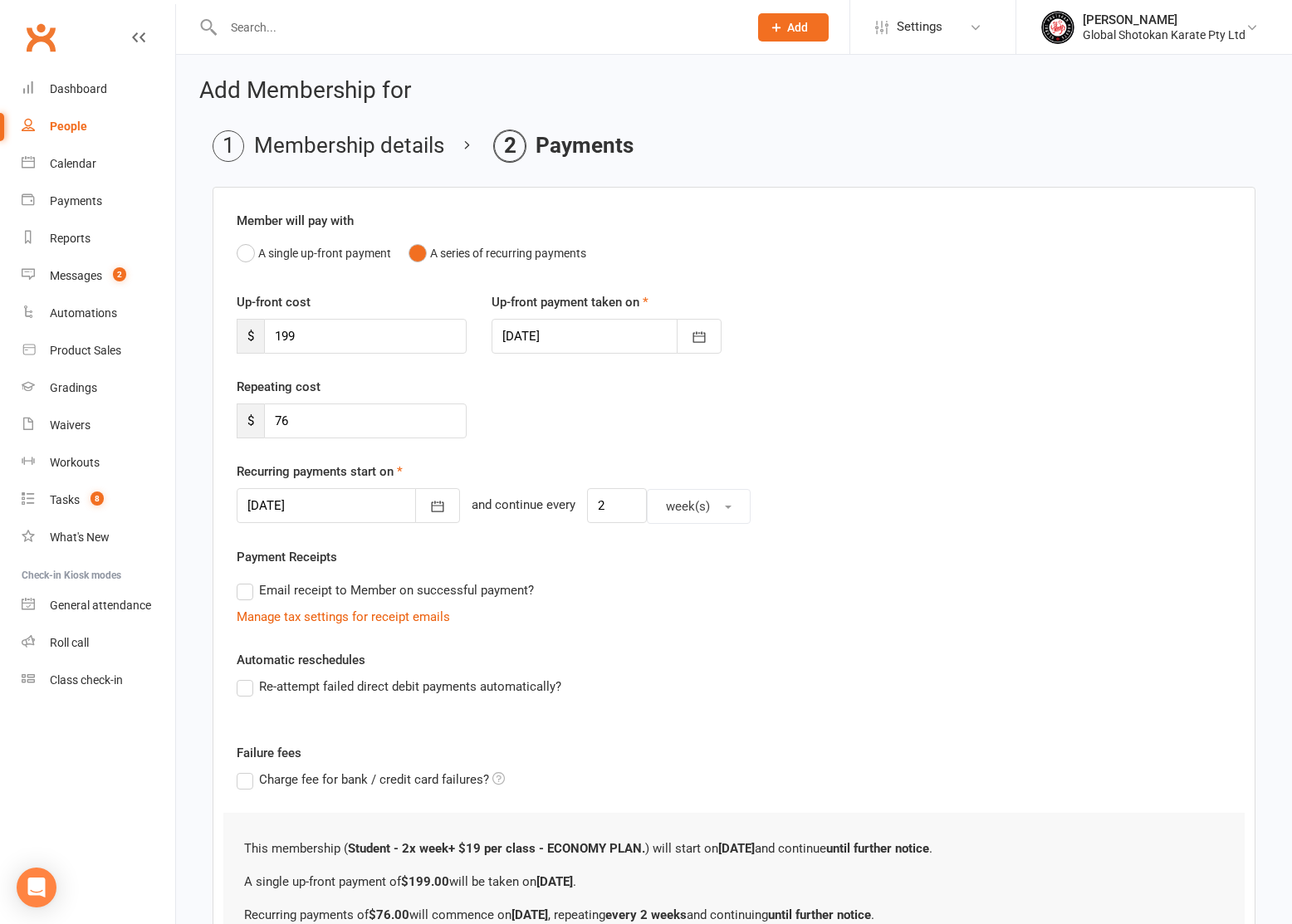
click at [246, 683] on label "Re-attempt failed direct debit payments automatically?" at bounding box center [399, 686] width 325 height 20
click at [246, 677] on input "Re-attempt failed direct debit payments automatically?" at bounding box center [241, 677] width 10 height 0
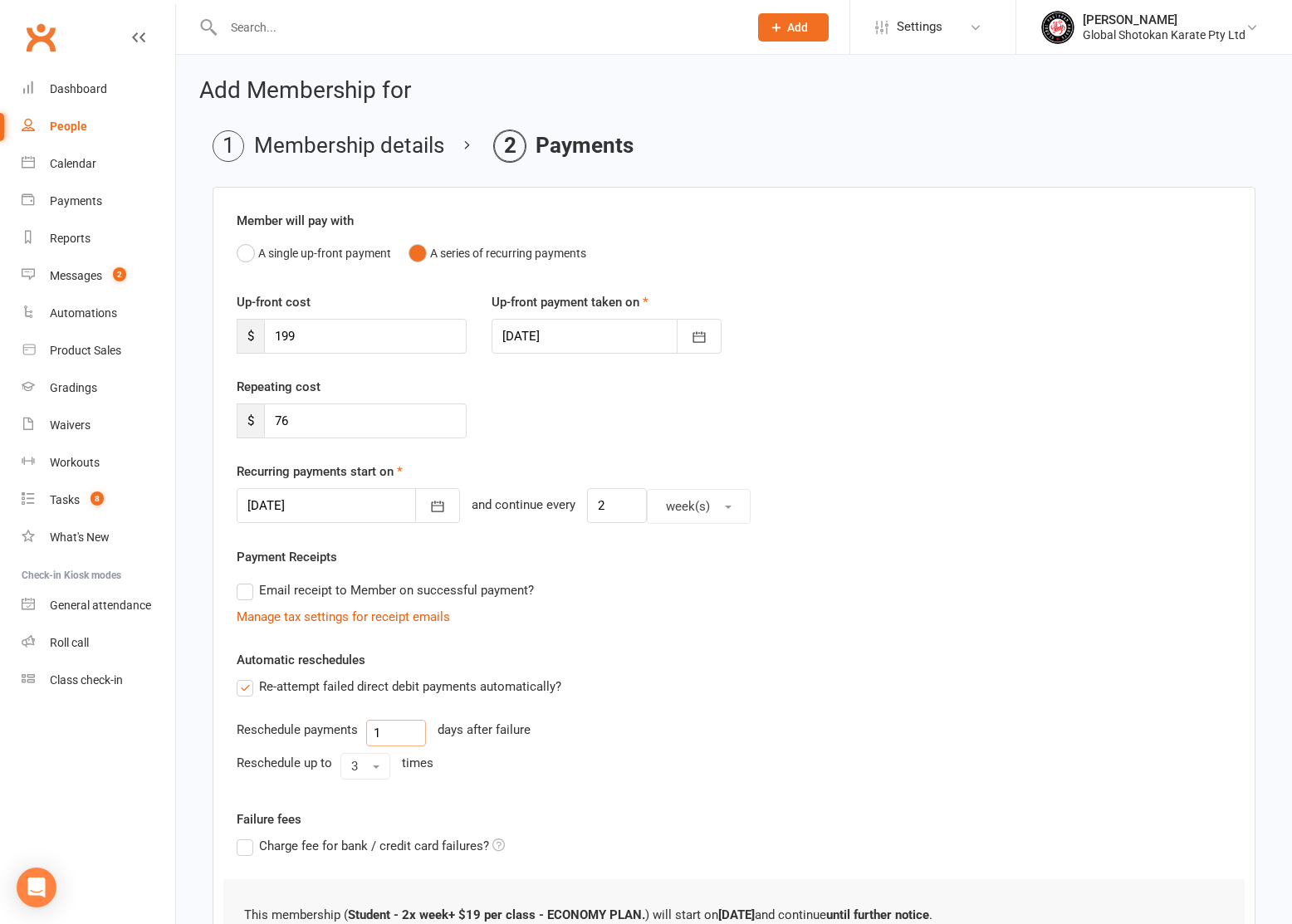
drag, startPoint x: 383, startPoint y: 732, endPoint x: 360, endPoint y: 733, distance: 23.0
click at [360, 733] on div "Reschedule payments 1 days after failure" at bounding box center [734, 733] width 994 height 27
type input "3"
click at [363, 776] on button "3" at bounding box center [365, 766] width 49 height 27
click at [369, 837] on link "2" at bounding box center [423, 835] width 164 height 33
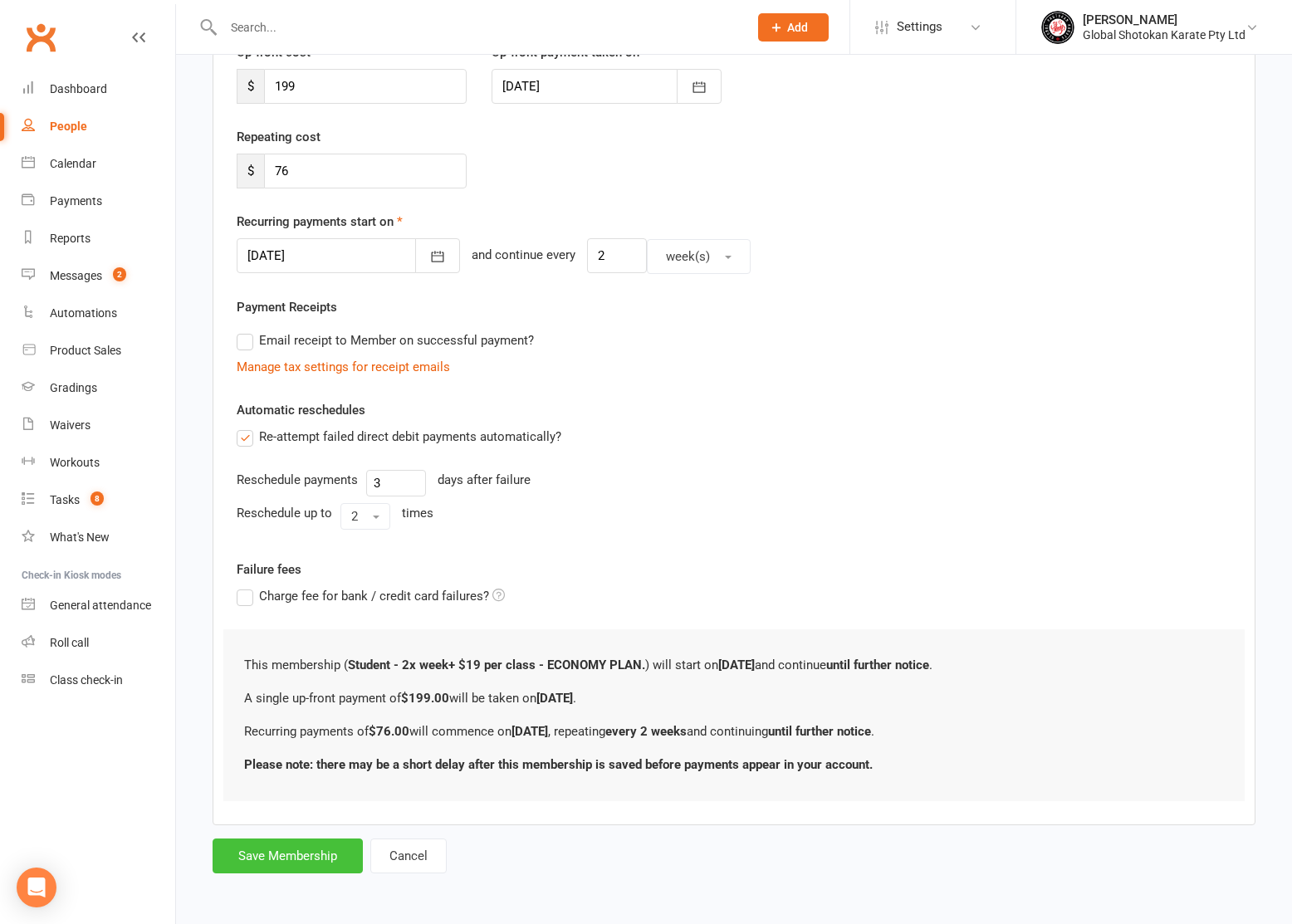
click at [335, 844] on button "Save Membership" at bounding box center [288, 856] width 150 height 35
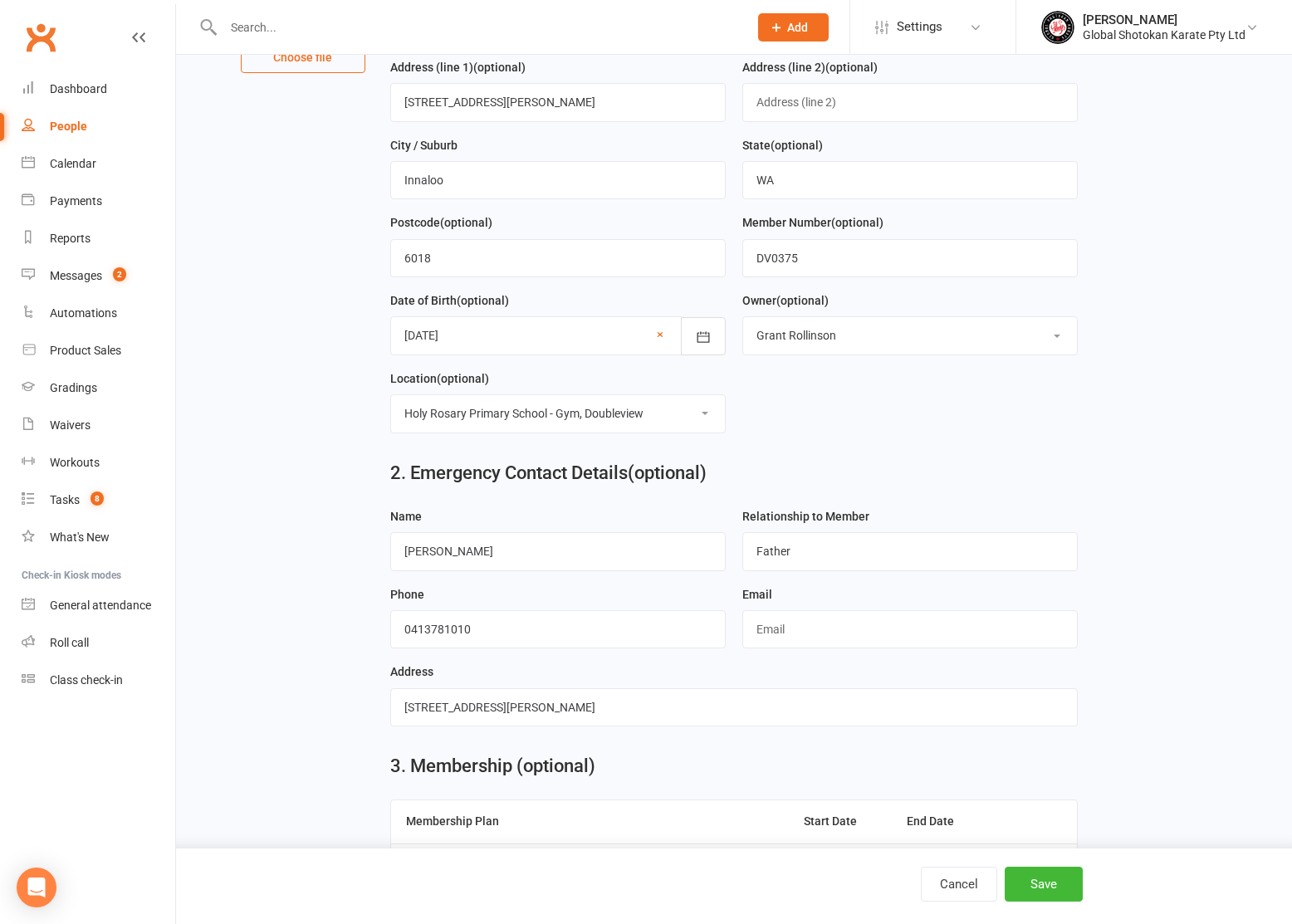
scroll to position [996, 0]
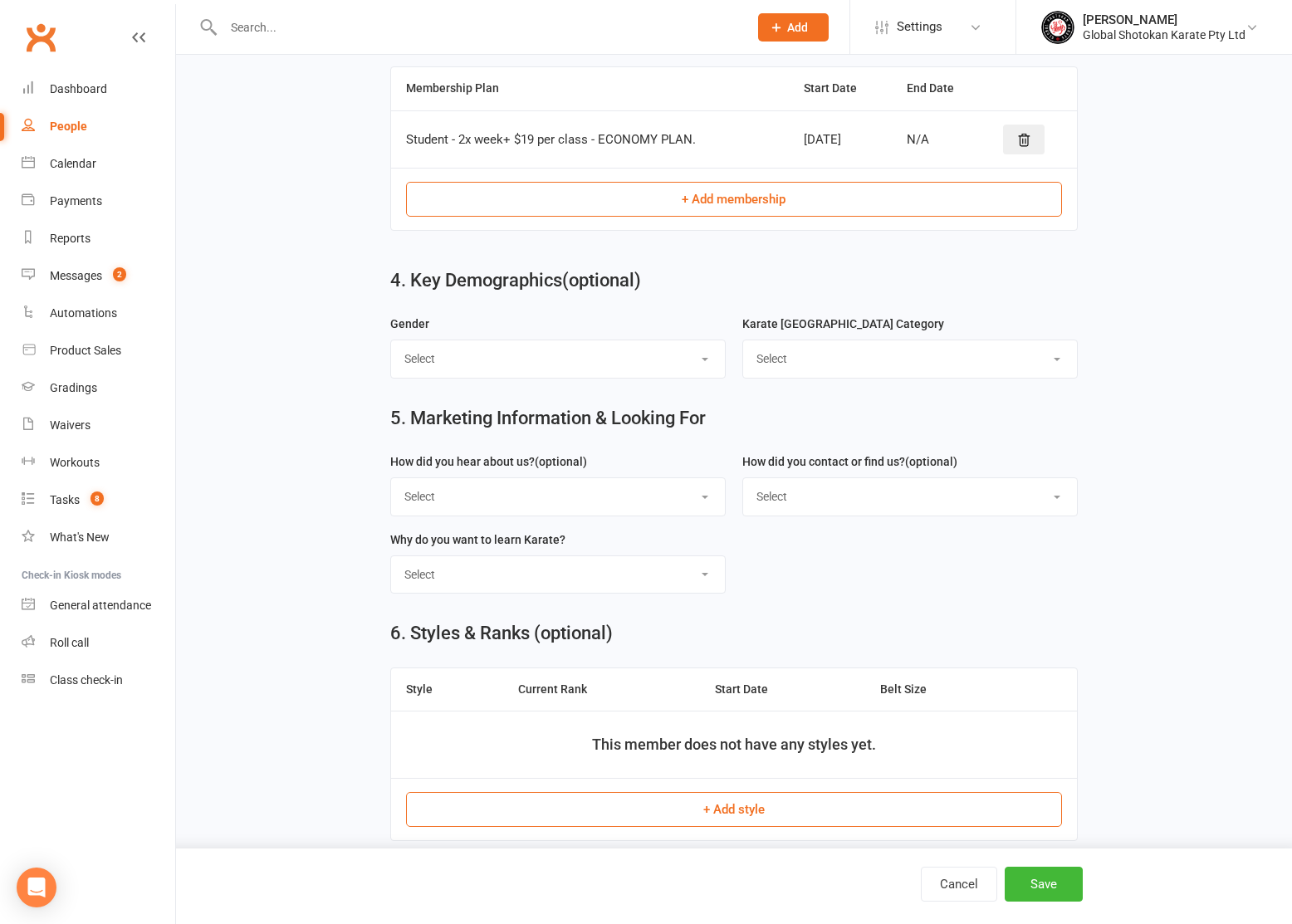
select select "Female"
select select "Senior Students"
select select "Google"
select select "Email"
select select "To learning Traditional Japanese Karate"
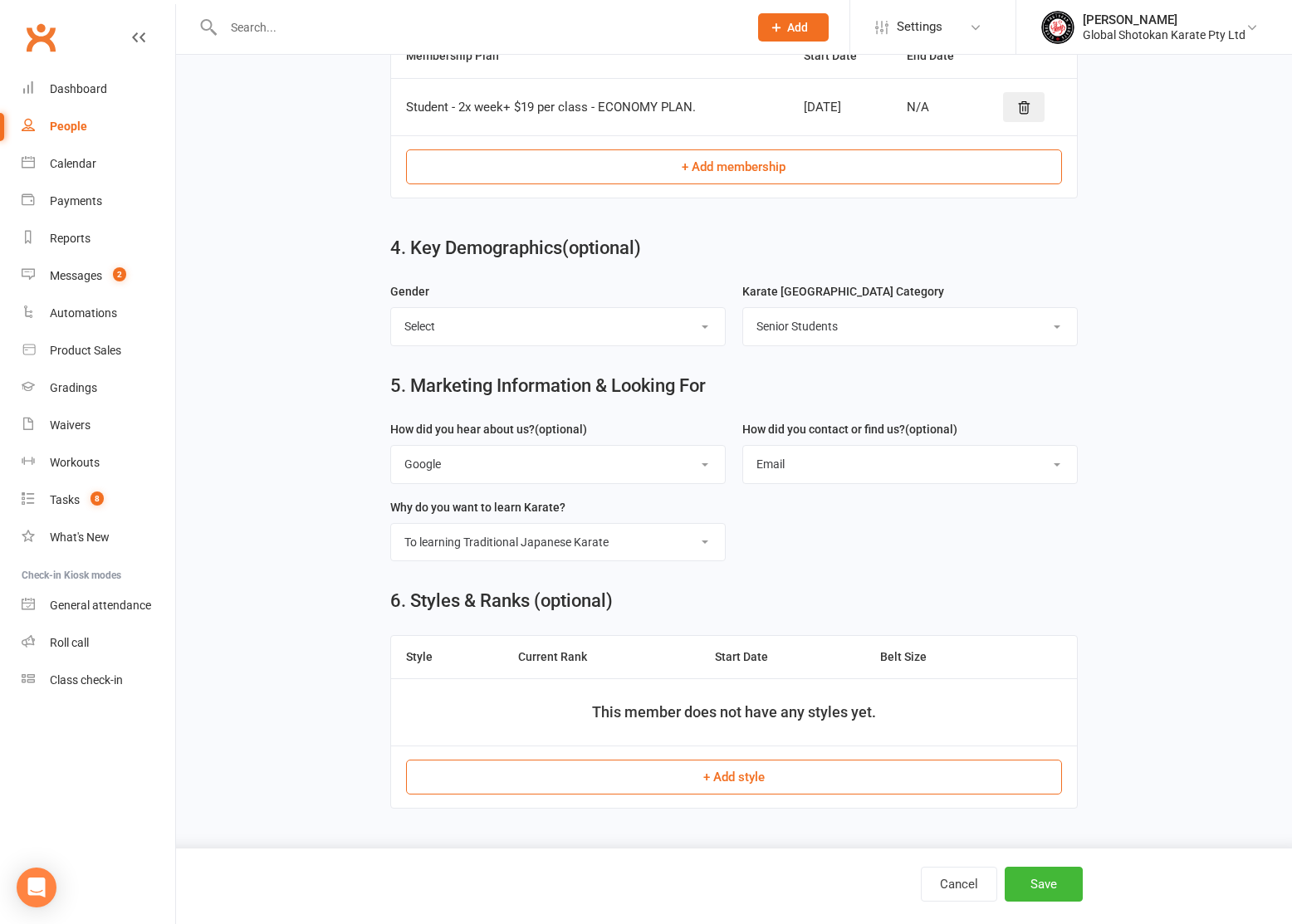
scroll to position [1032, 0]
click at [763, 775] on button "+ Add style" at bounding box center [734, 777] width 657 height 35
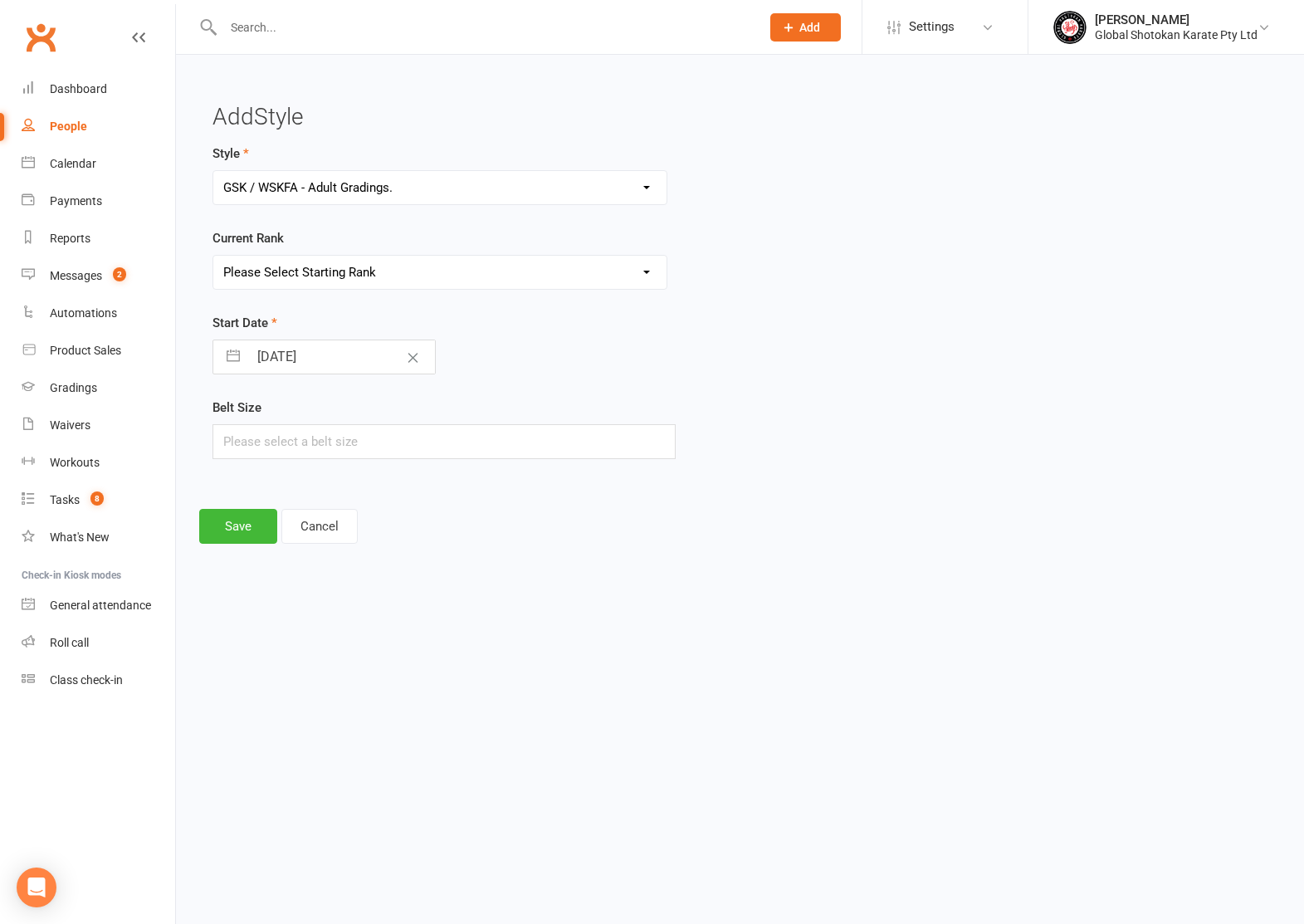
select select "3567"
select select "42234"
select select "6"
select select "2025"
select select "7"
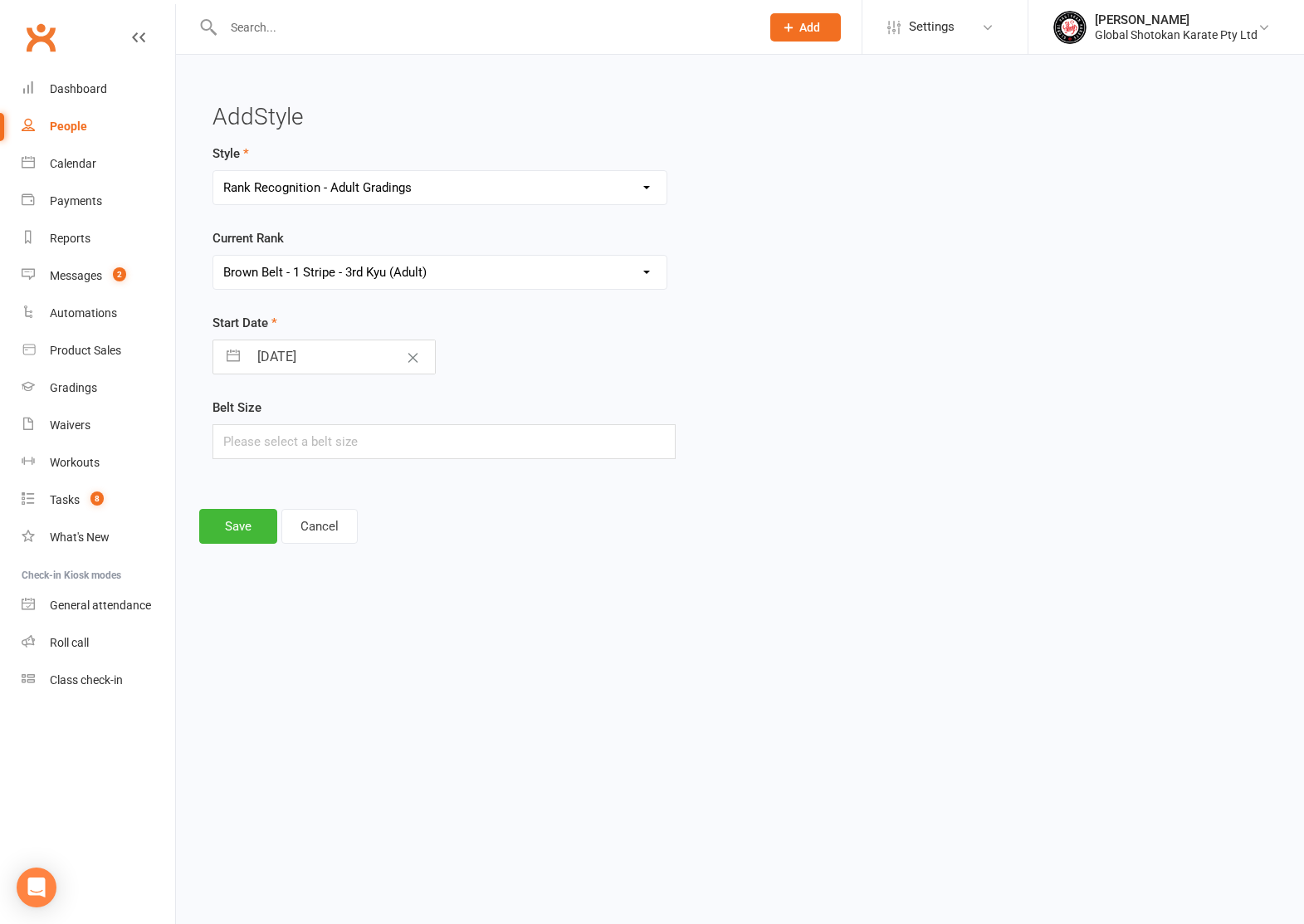
select select "2025"
select select "8"
select select "2025"
click at [297, 349] on input "14 Aug 2025" at bounding box center [341, 356] width 187 height 33
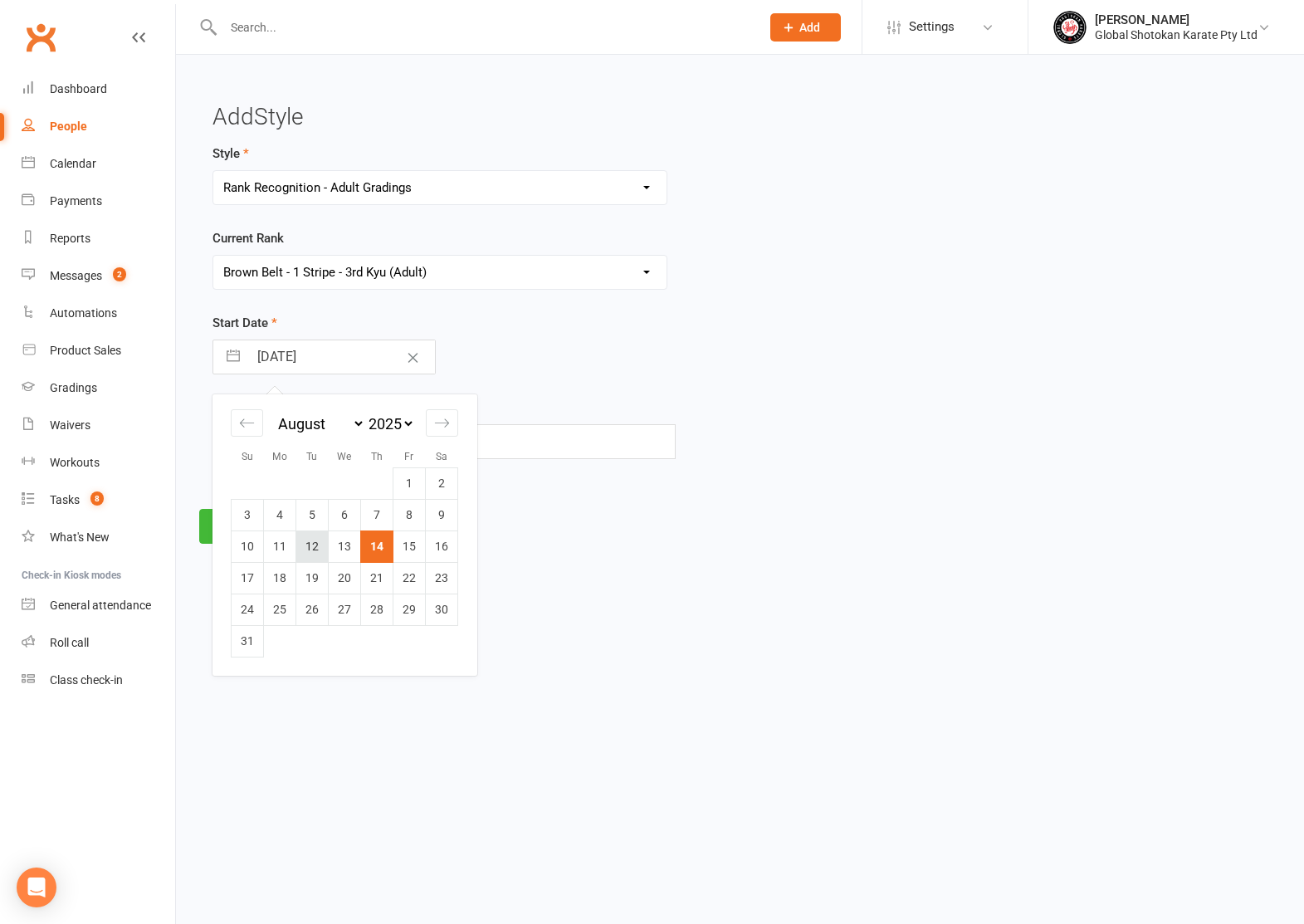
click at [300, 539] on td "12" at bounding box center [313, 546] width 32 height 31
type input "12 Aug 2025"
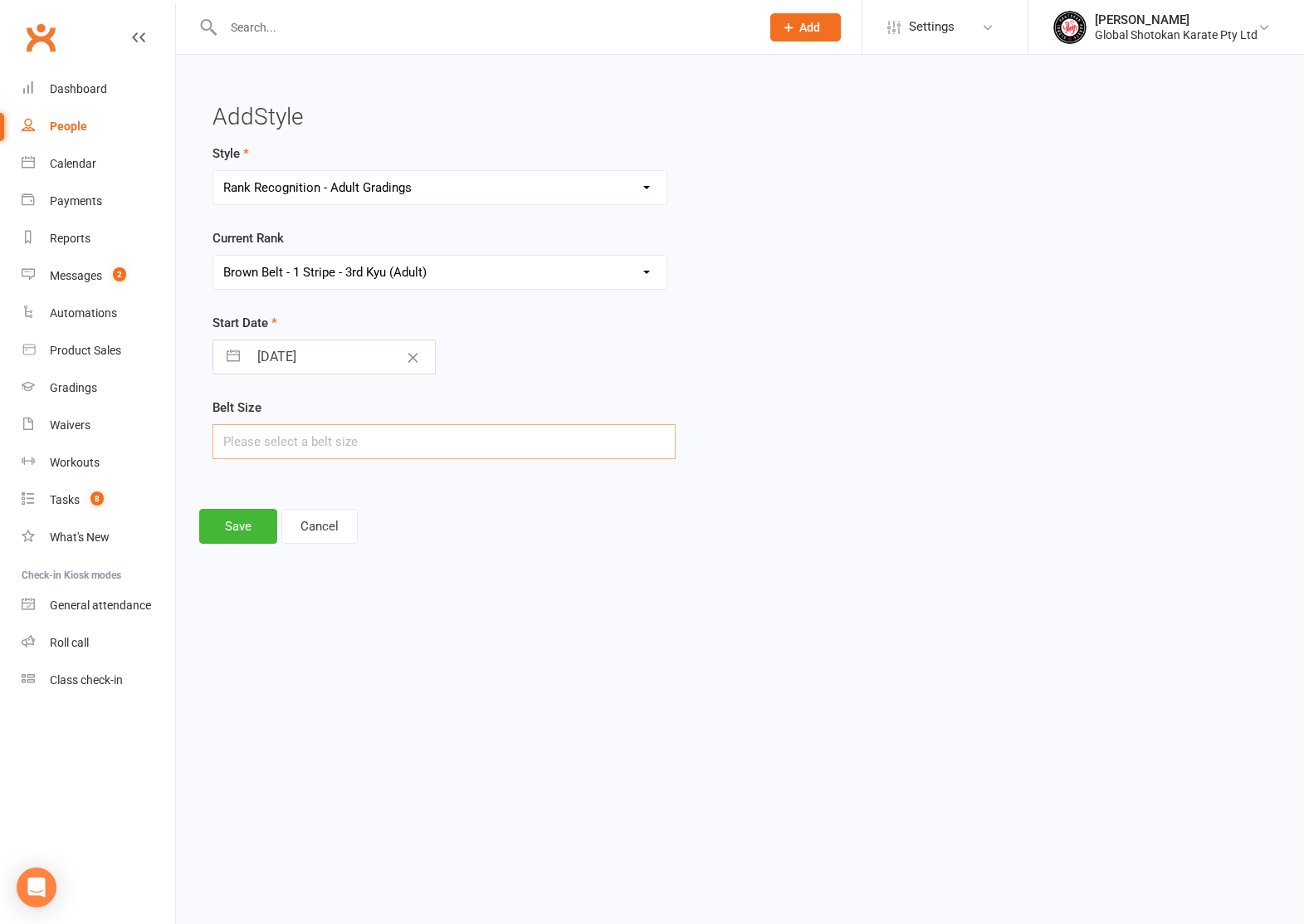
click at [301, 450] on input "text" at bounding box center [444, 441] width 463 height 35
type input "4"
click at [245, 519] on button "Save" at bounding box center [239, 526] width 78 height 35
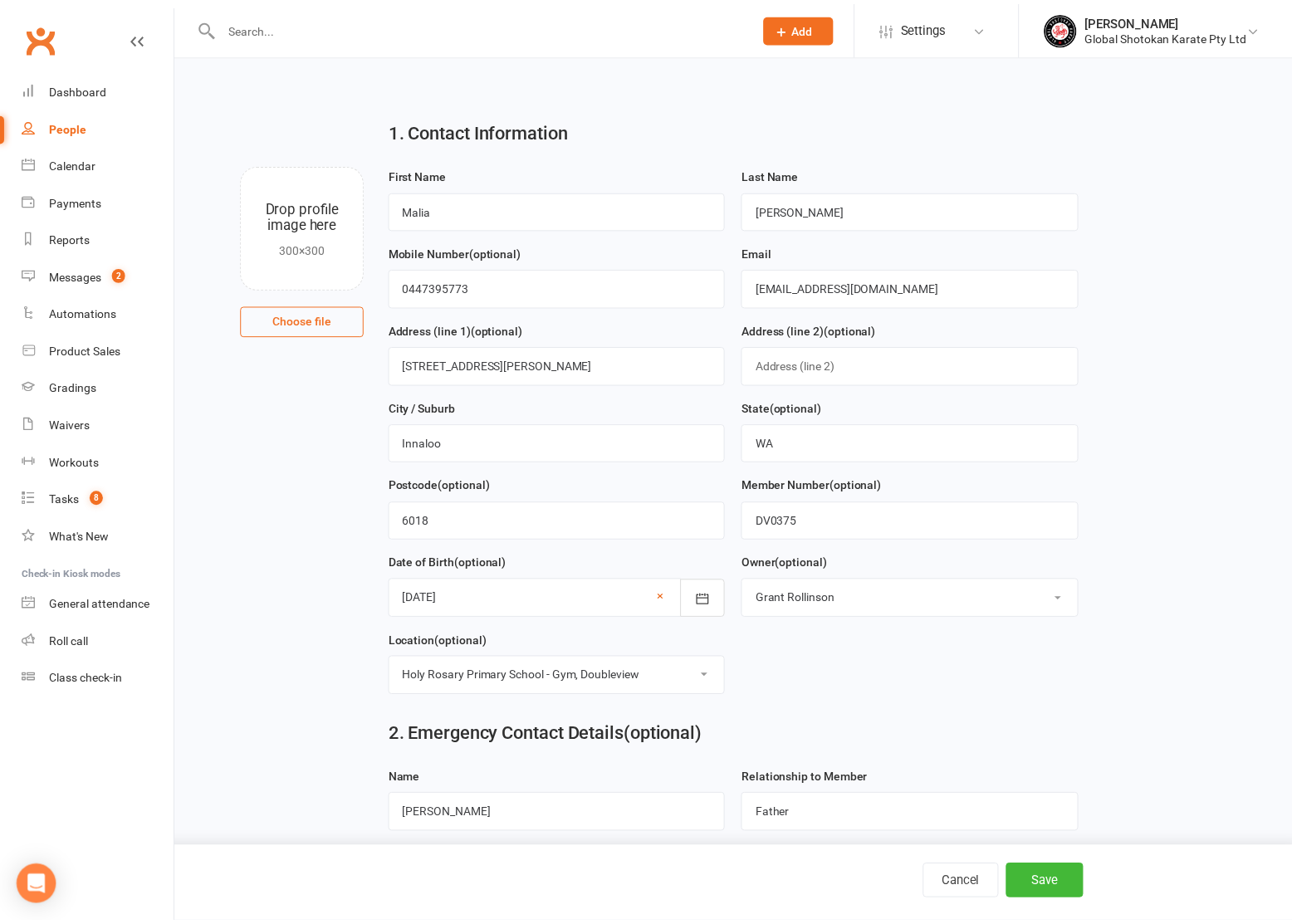
scroll to position [1035, 0]
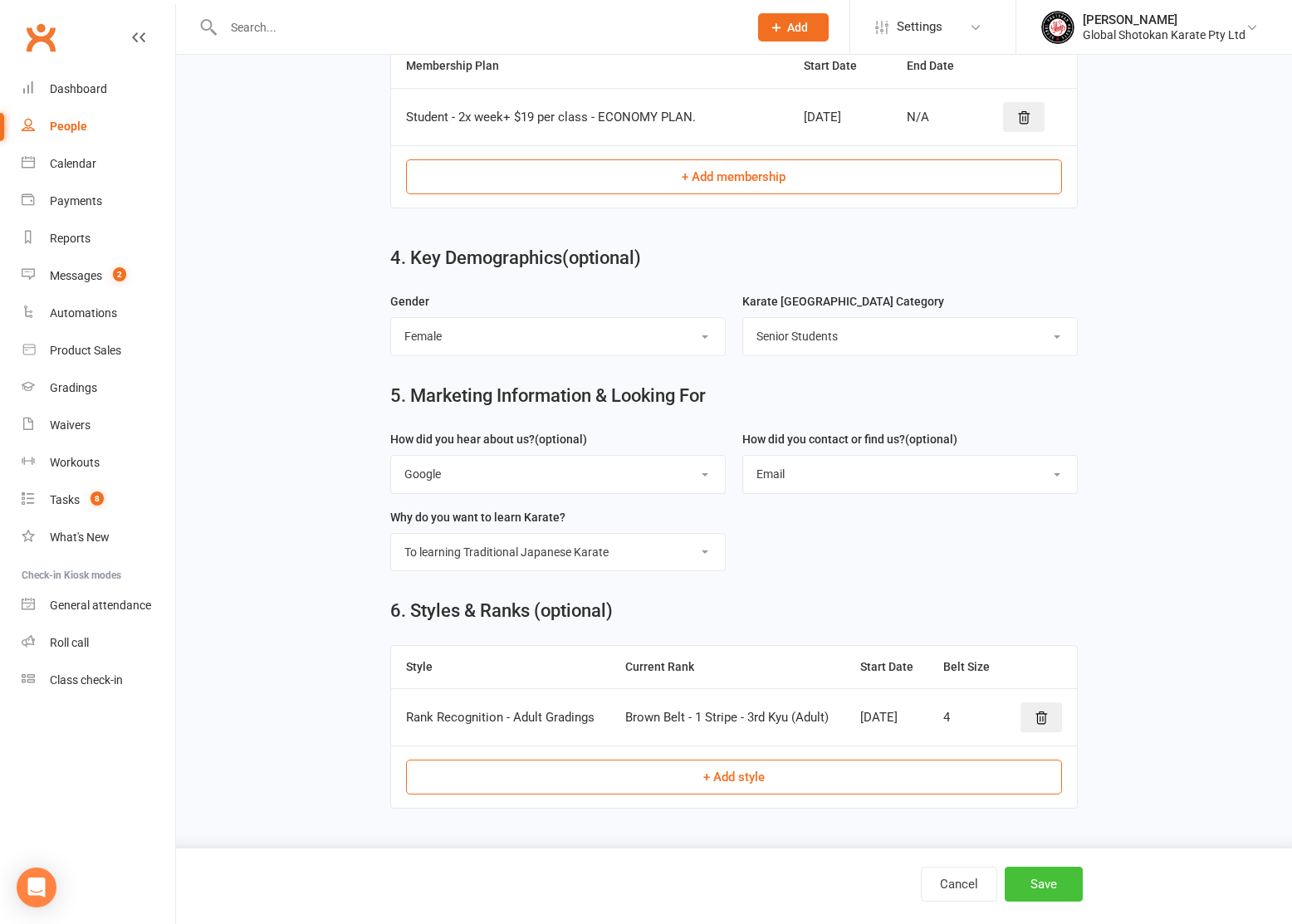
click at [1059, 876] on button "Save" at bounding box center [1044, 884] width 78 height 35
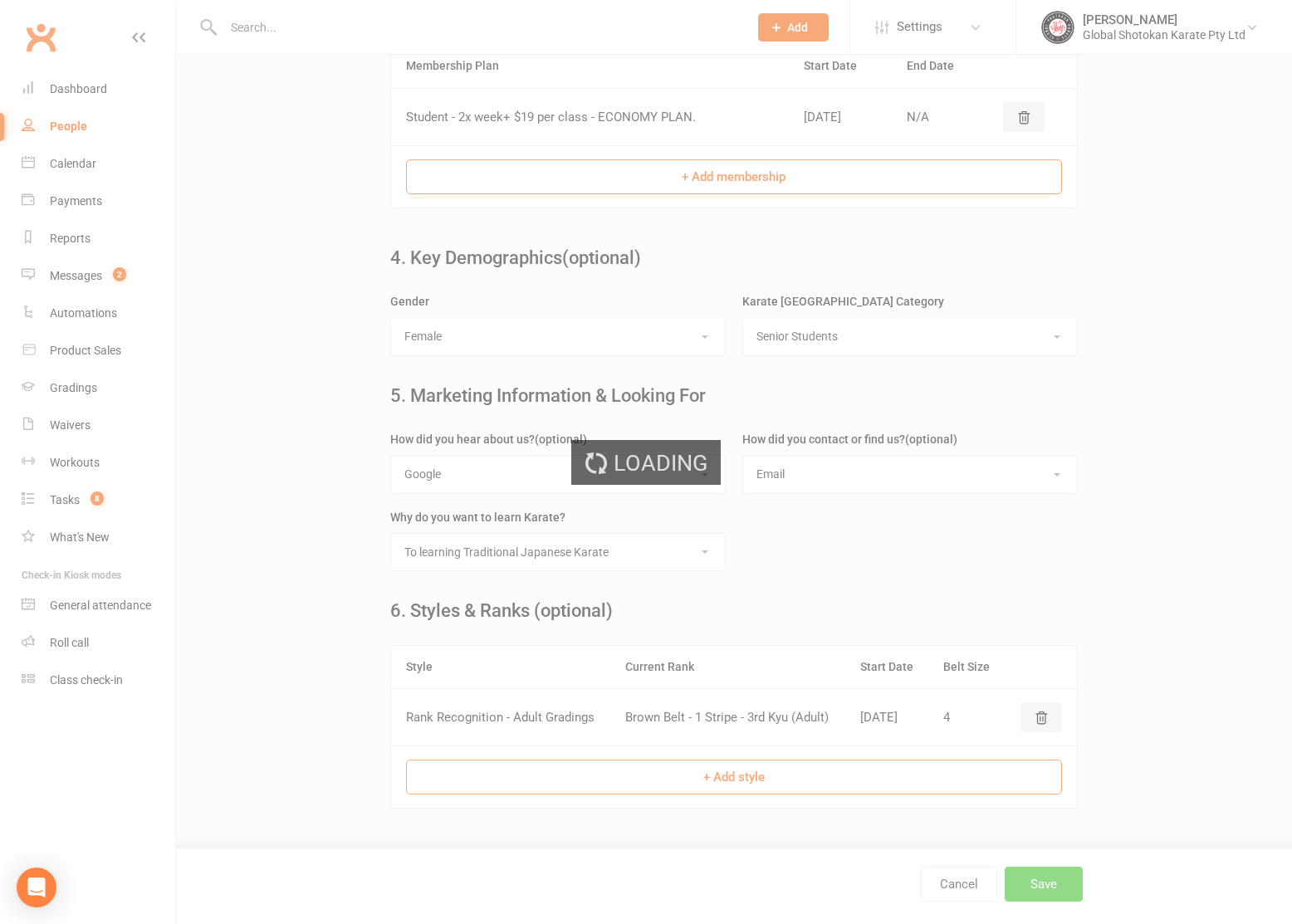
scroll to position [0, 0]
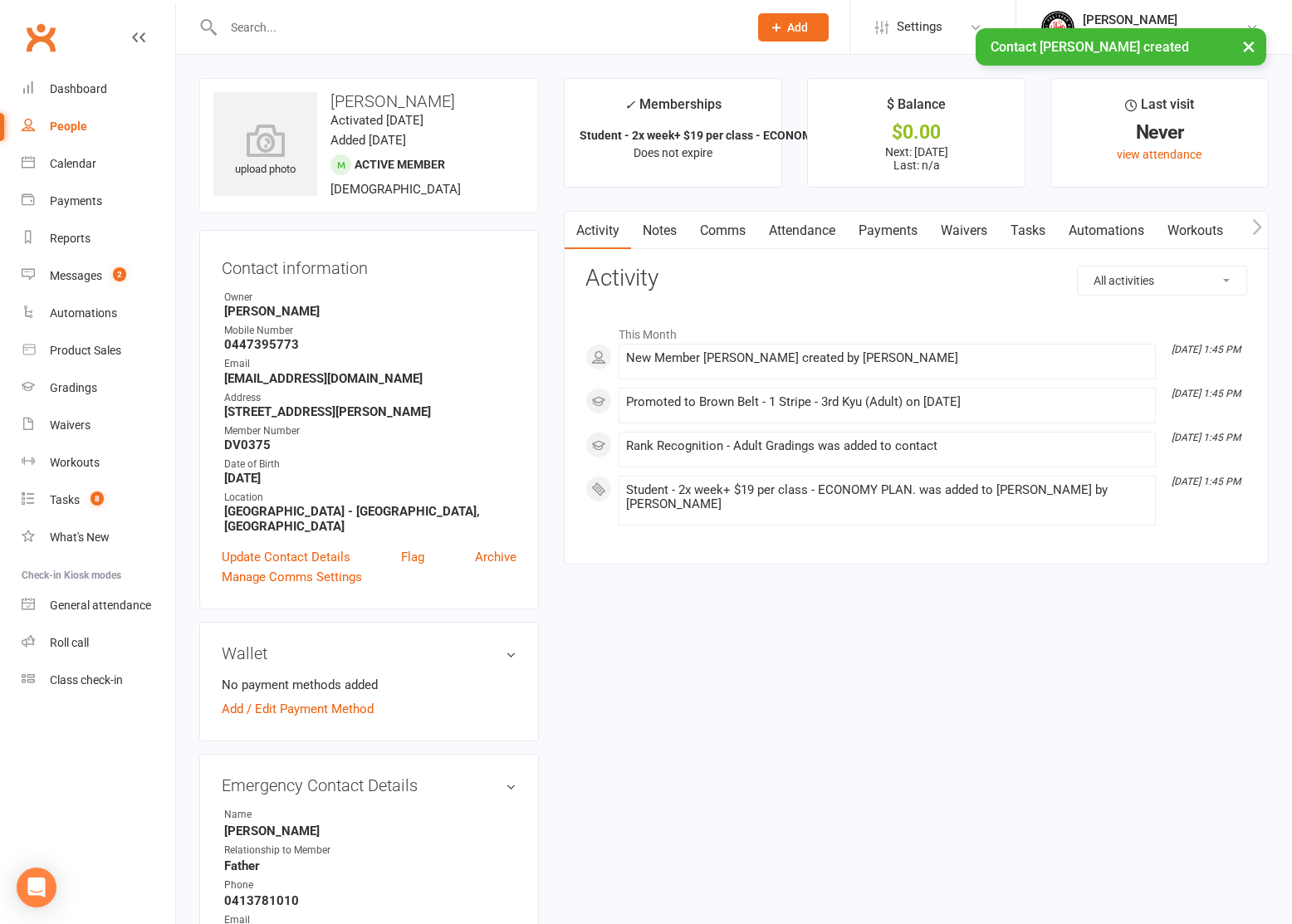
click at [772, 29] on div "× Contact Malia Tran created" at bounding box center [635, 29] width 1271 height 0
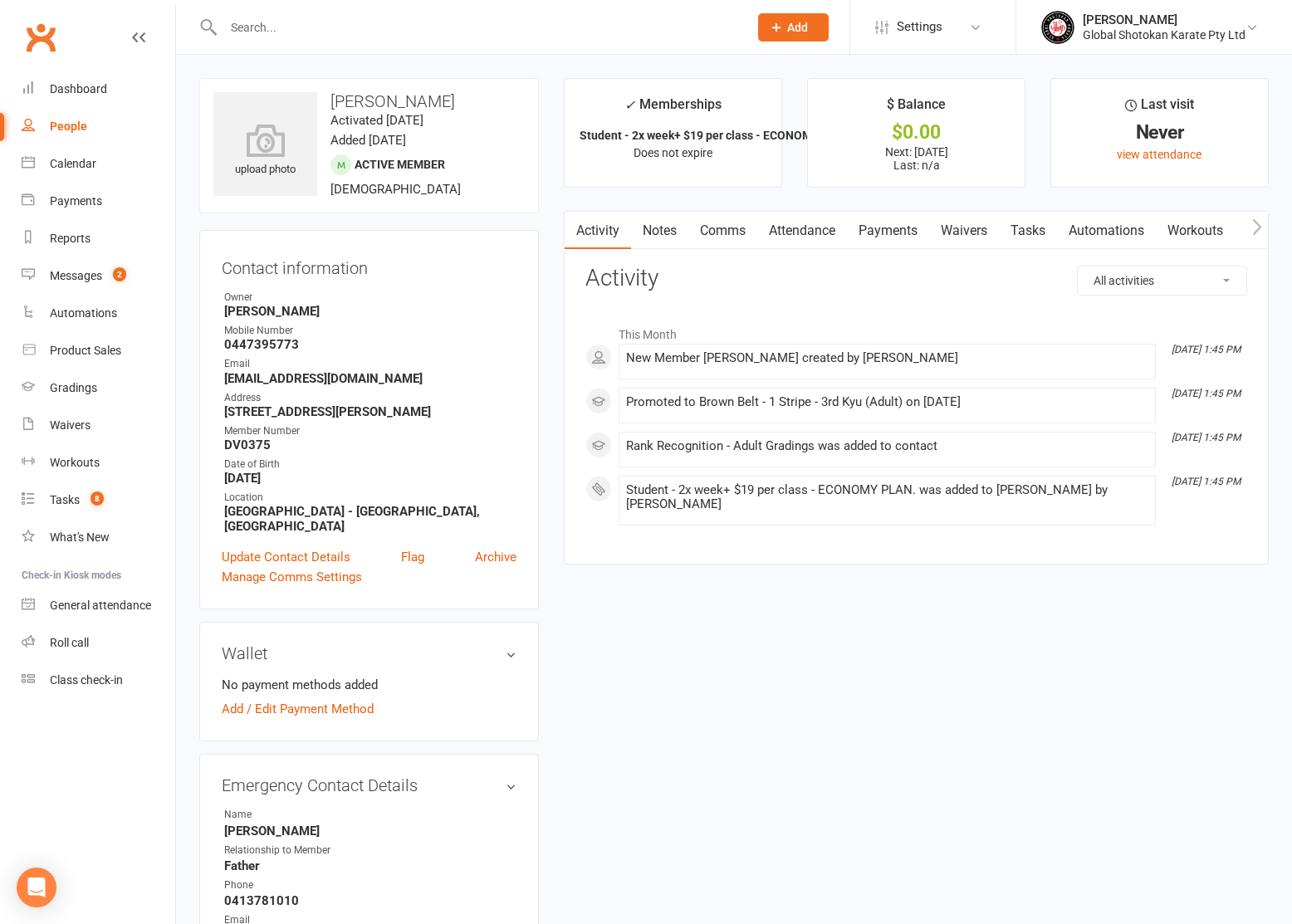
click at [787, 30] on button "Add" at bounding box center [794, 28] width 70 height 29
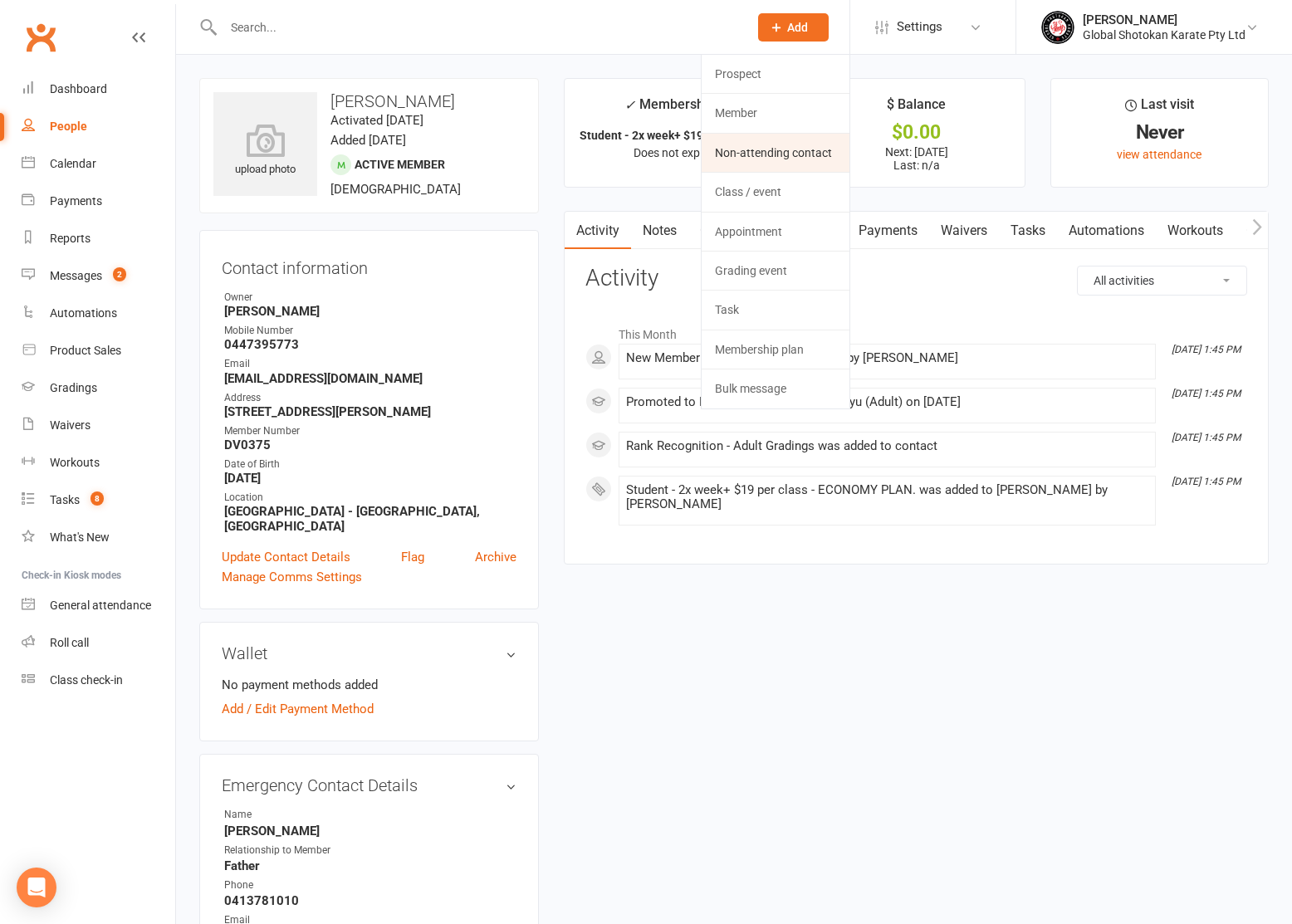
click at [794, 148] on link "Non-attending contact" at bounding box center [775, 153] width 147 height 38
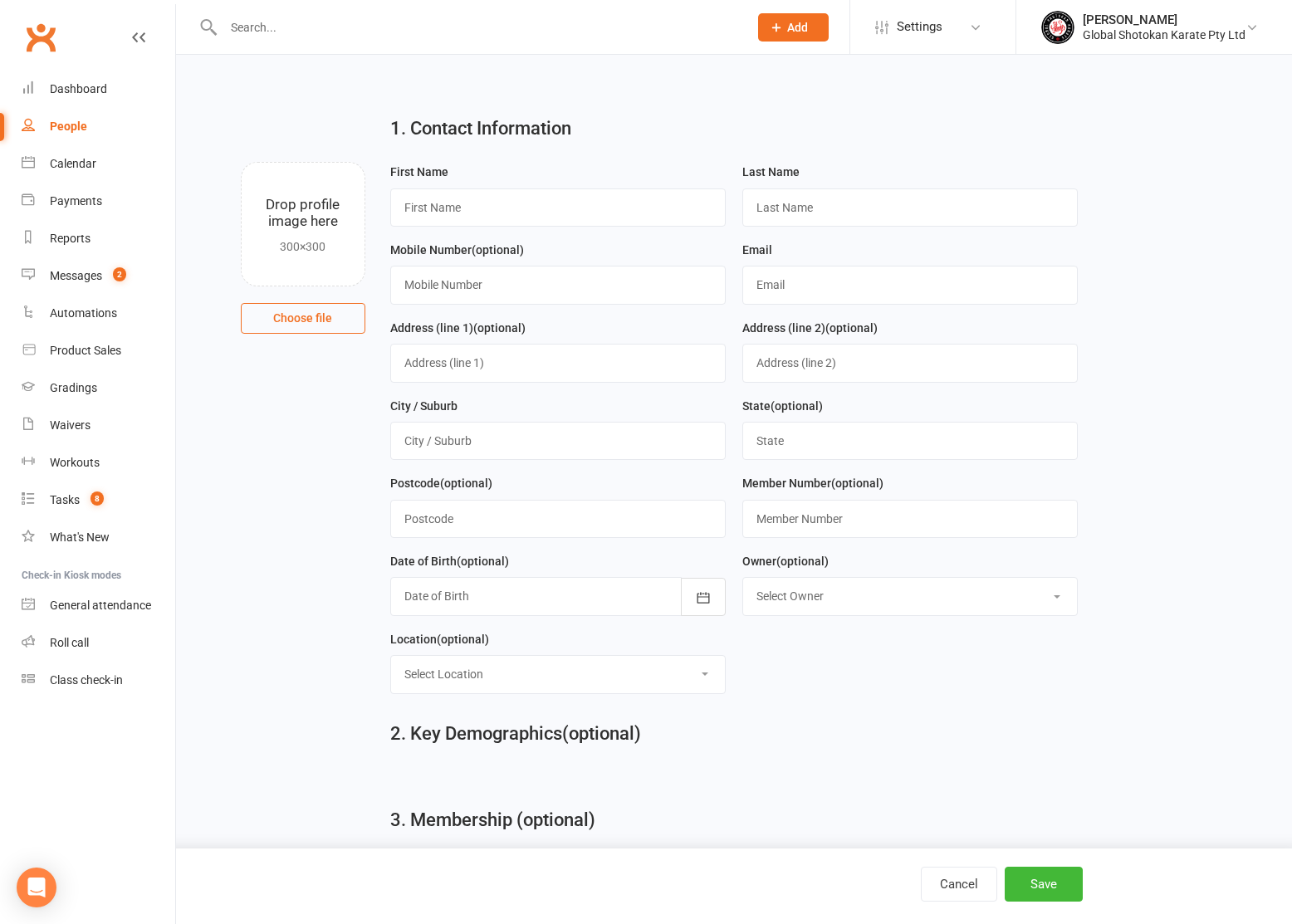
scroll to position [3, 0]
type input "Manda"
type input "Tran"
type input "0447395773"
type input "majvtran@yahoo.com"
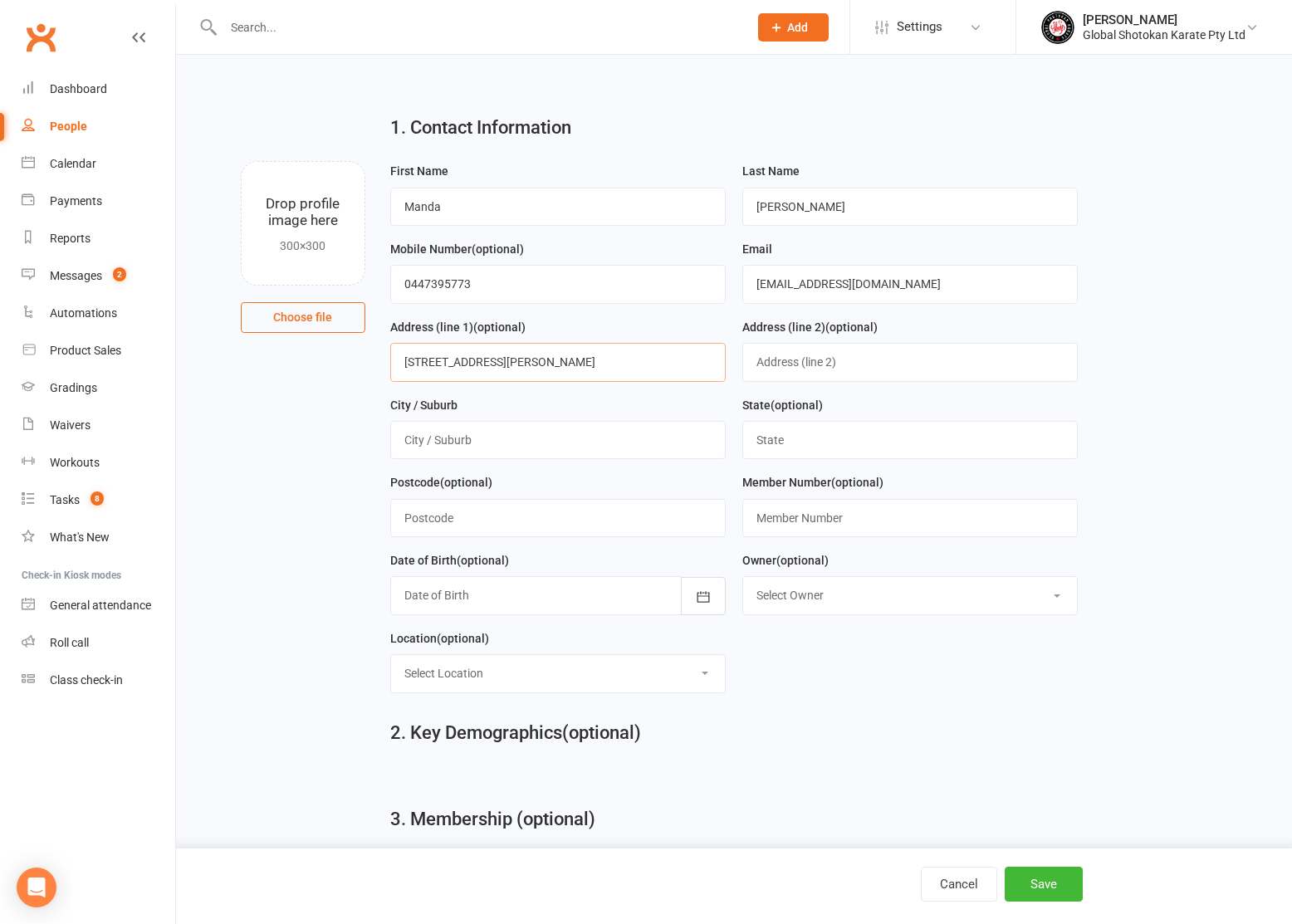
type input "27D King George Street"
type input "Innaloo"
type input "WA"
type input "6018"
type input "DV0375"
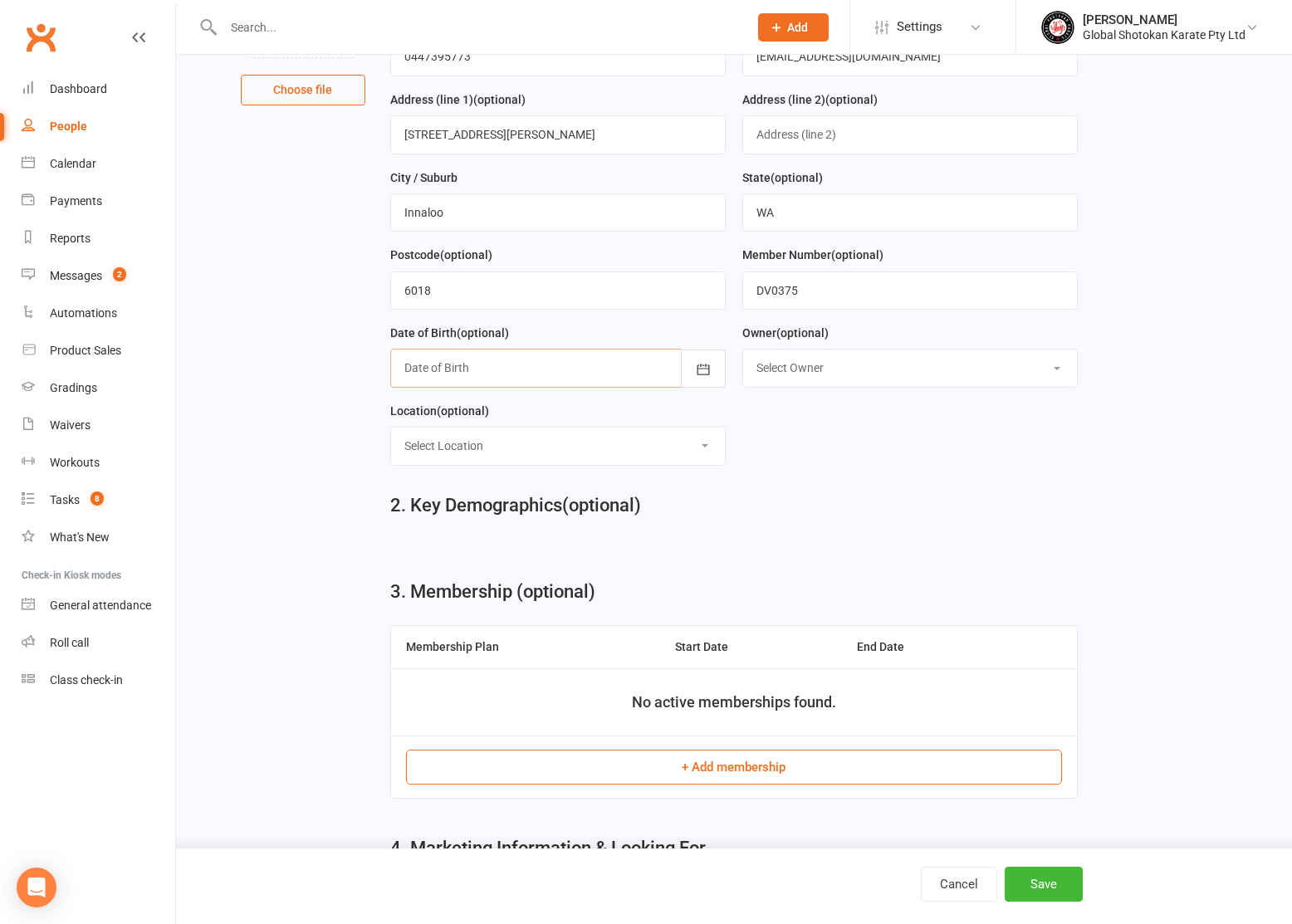
scroll to position [232, 0]
click at [436, 362] on div at bounding box center [558, 367] width 336 height 38
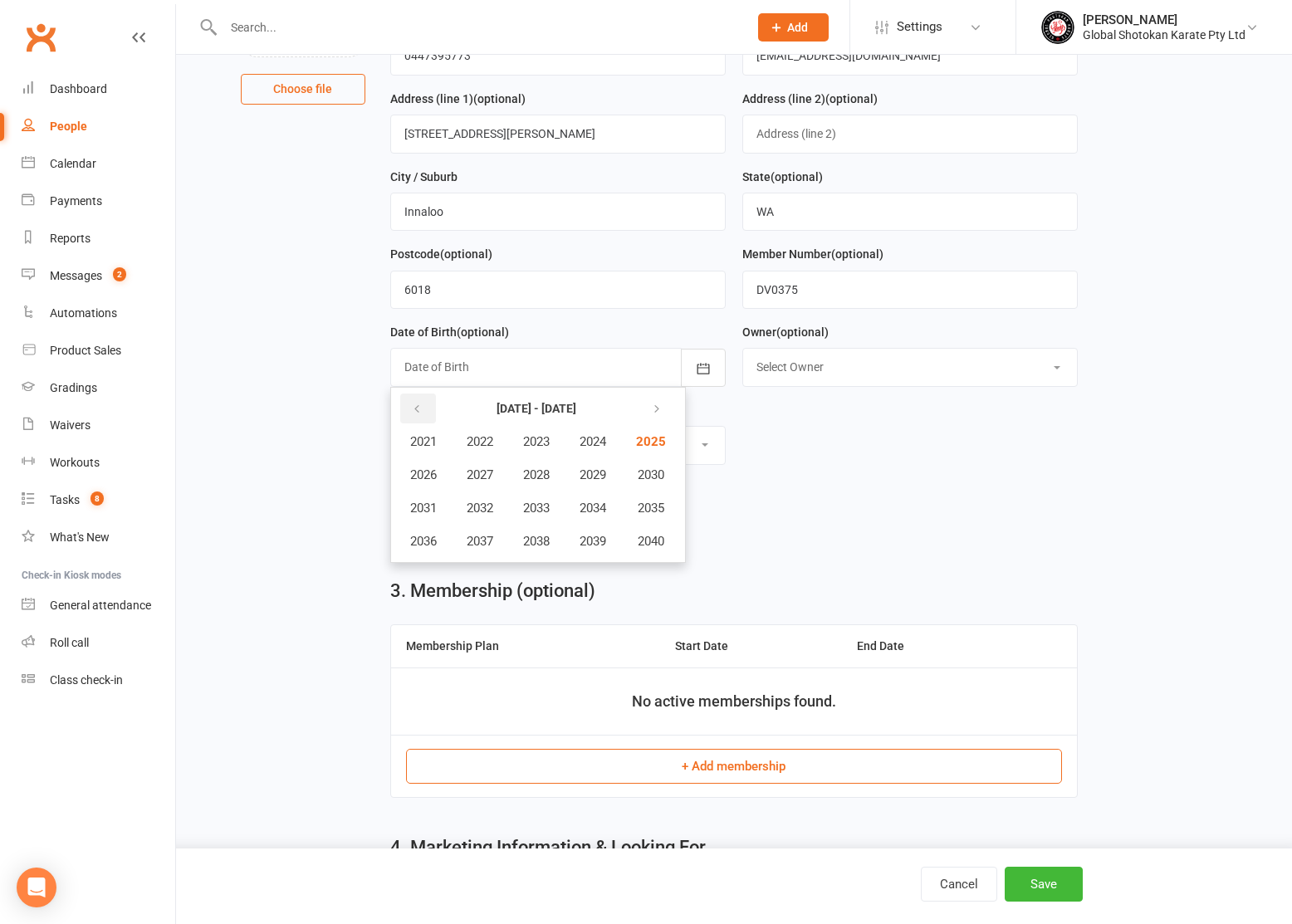
click at [417, 404] on icon "button" at bounding box center [416, 410] width 11 height 13
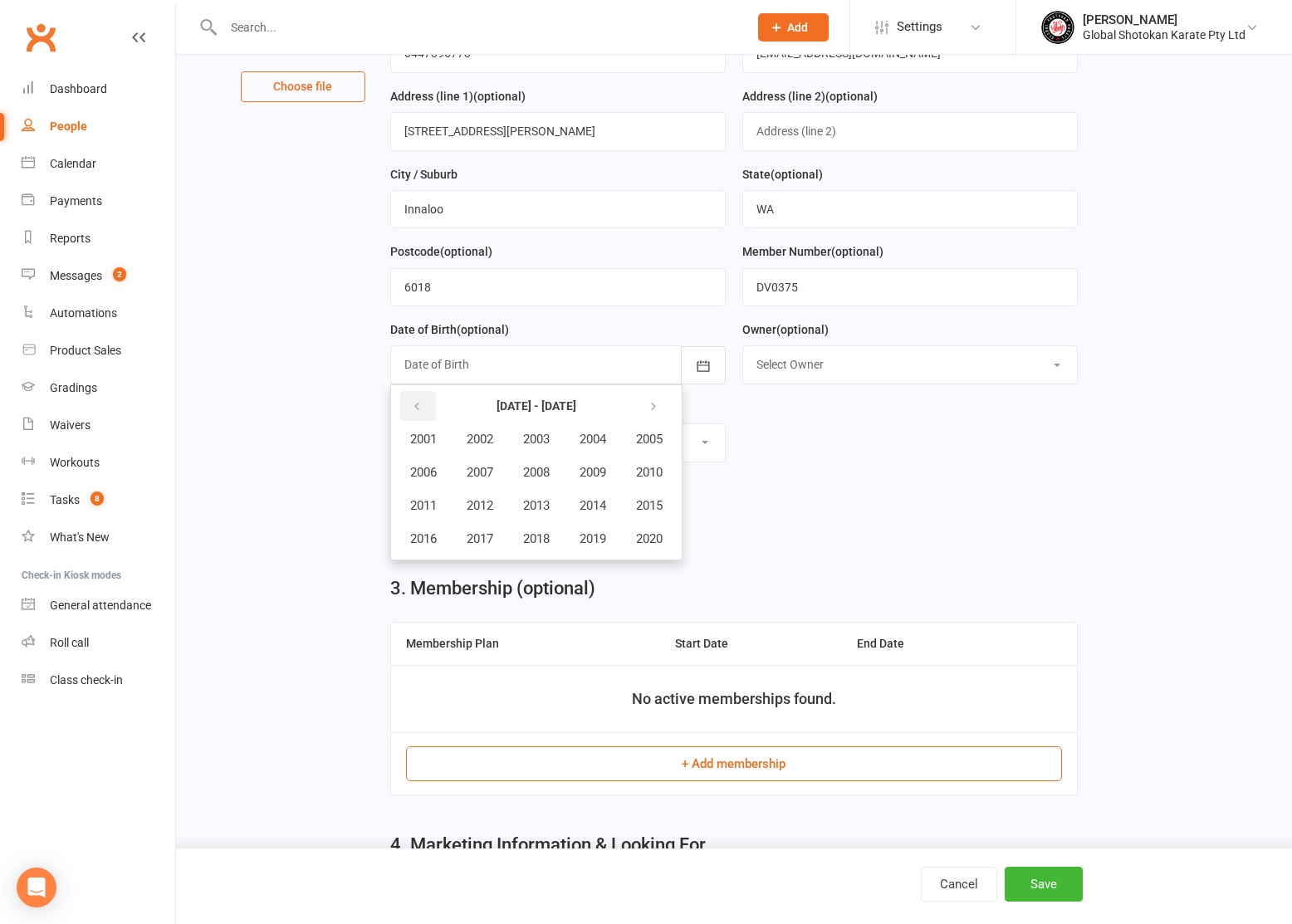
scroll to position [234, 1]
click at [417, 404] on icon "button" at bounding box center [416, 407] width 11 height 13
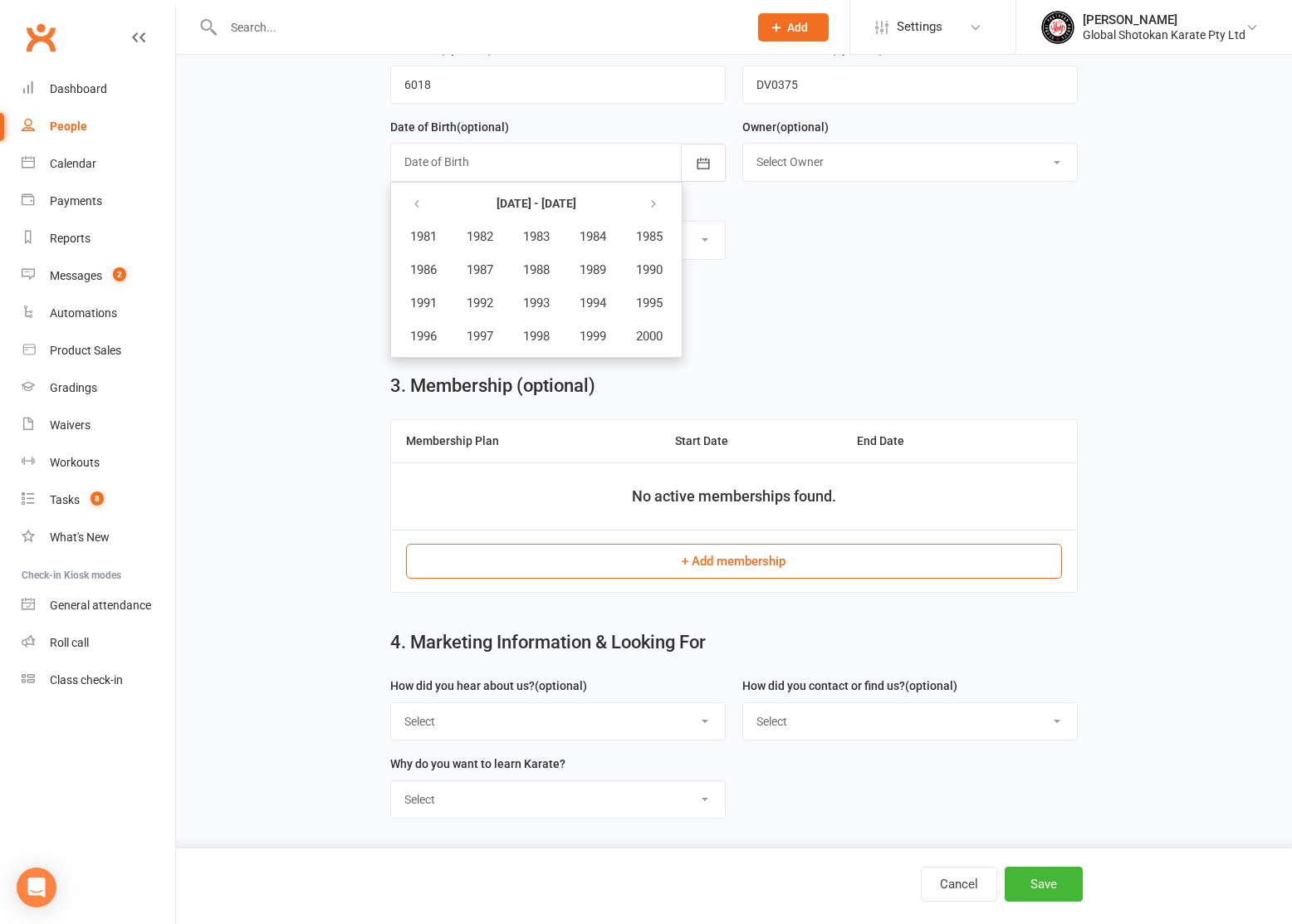
scroll to position [443, 0]
select select "To learning Traditional Japanese Karate"
click at [1067, 890] on button "Save" at bounding box center [1044, 884] width 78 height 35
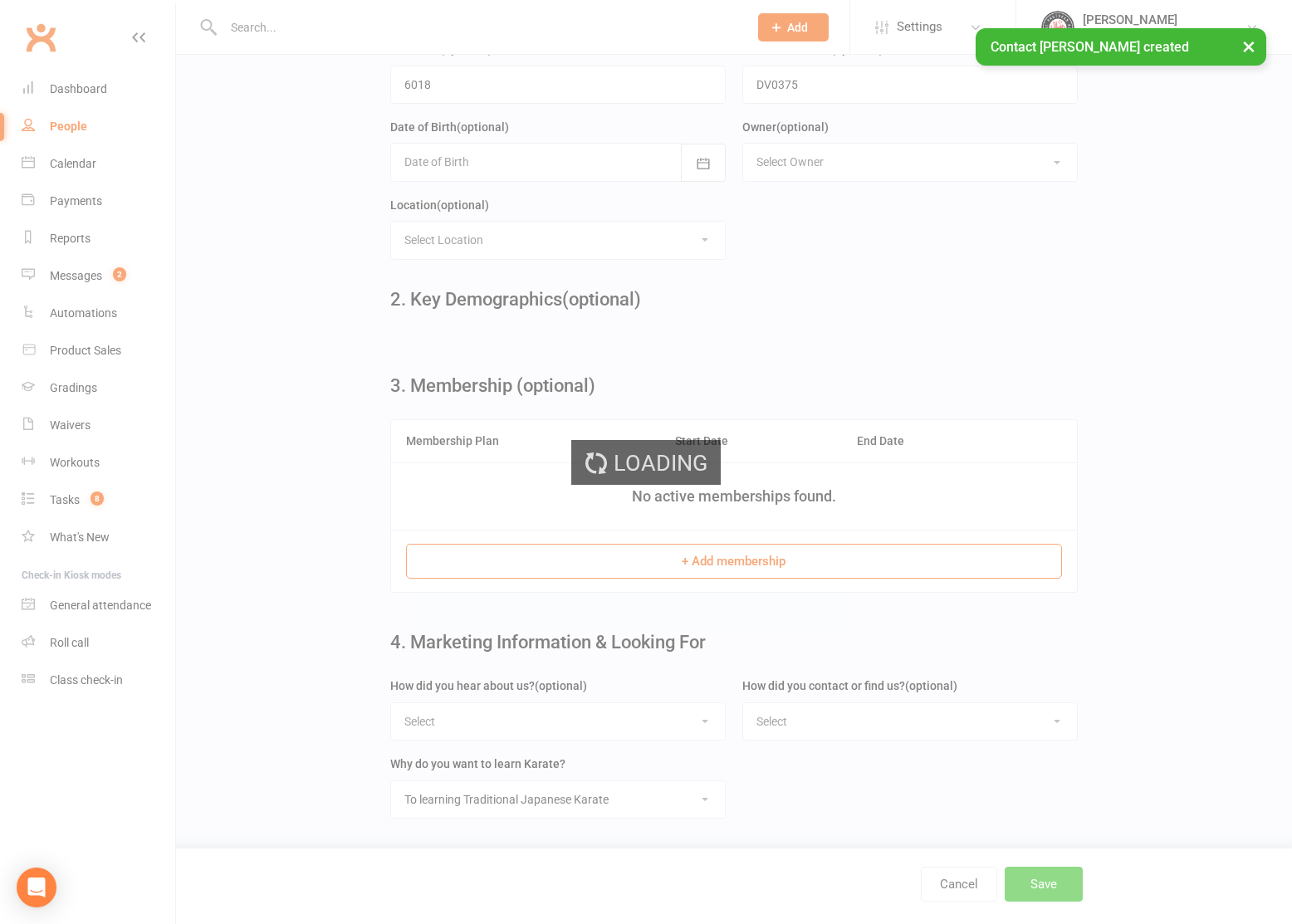
scroll to position [0, 0]
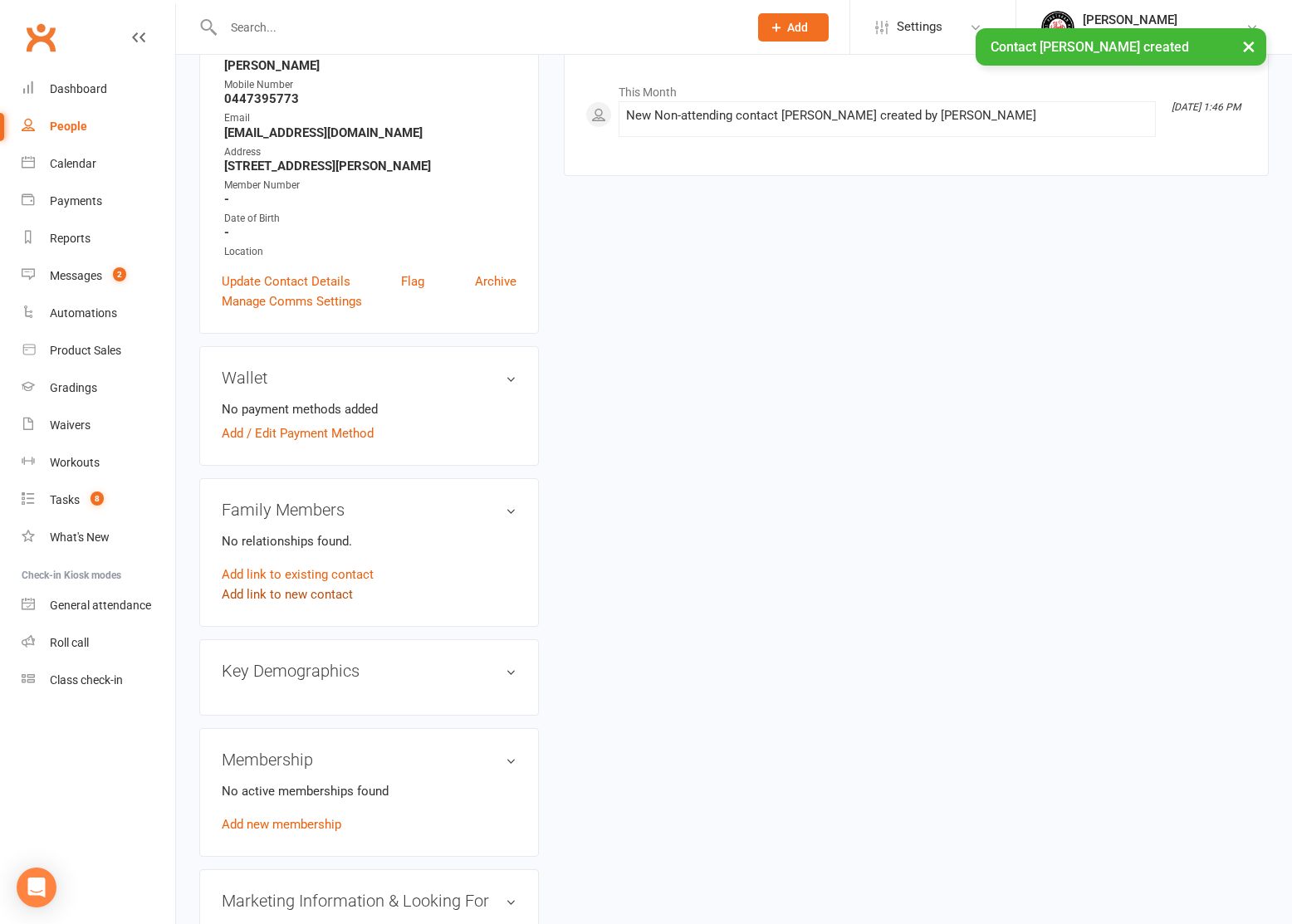
scroll to position [250, 0]
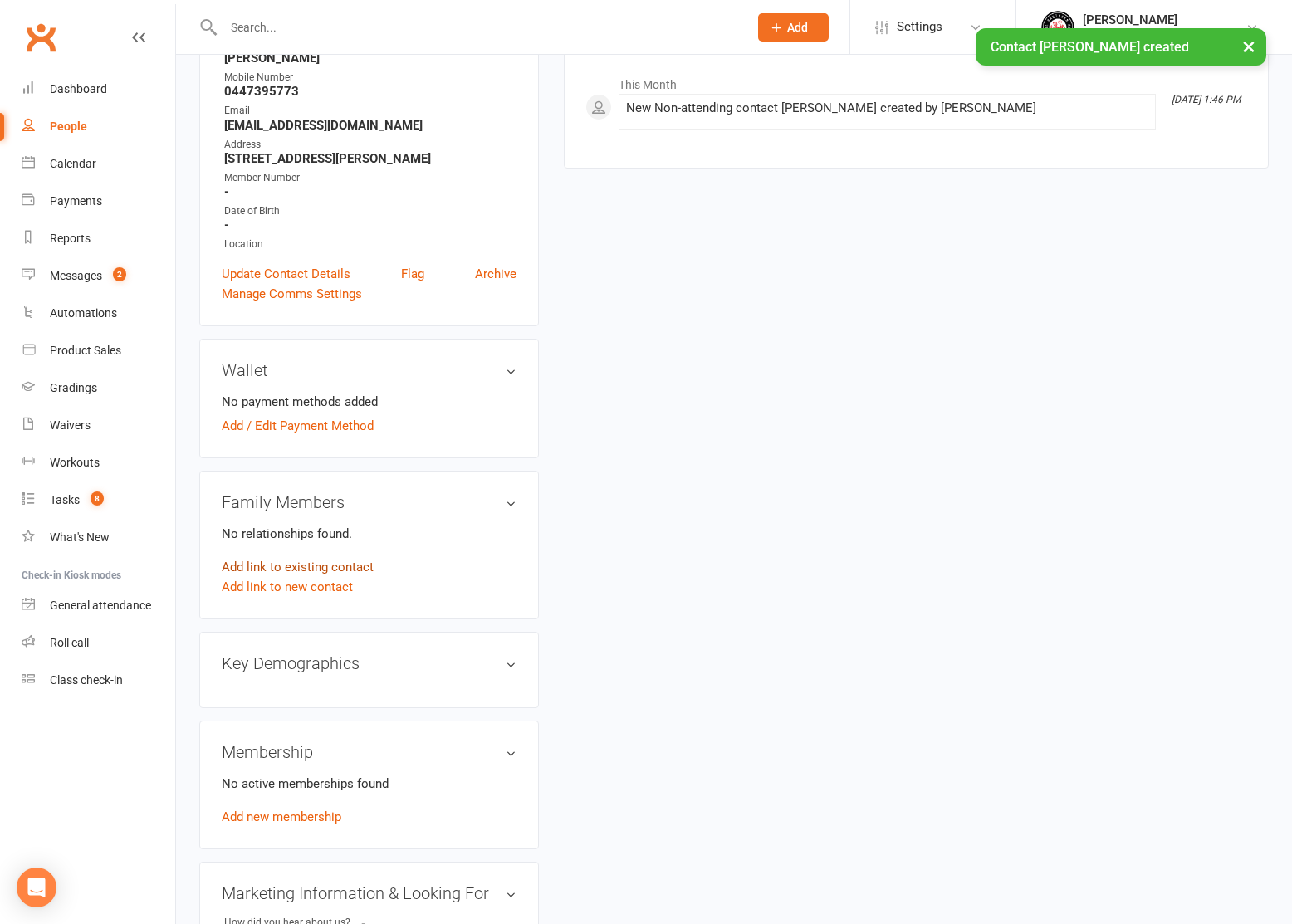
click at [337, 565] on link "Add link to existing contact" at bounding box center [298, 567] width 152 height 20
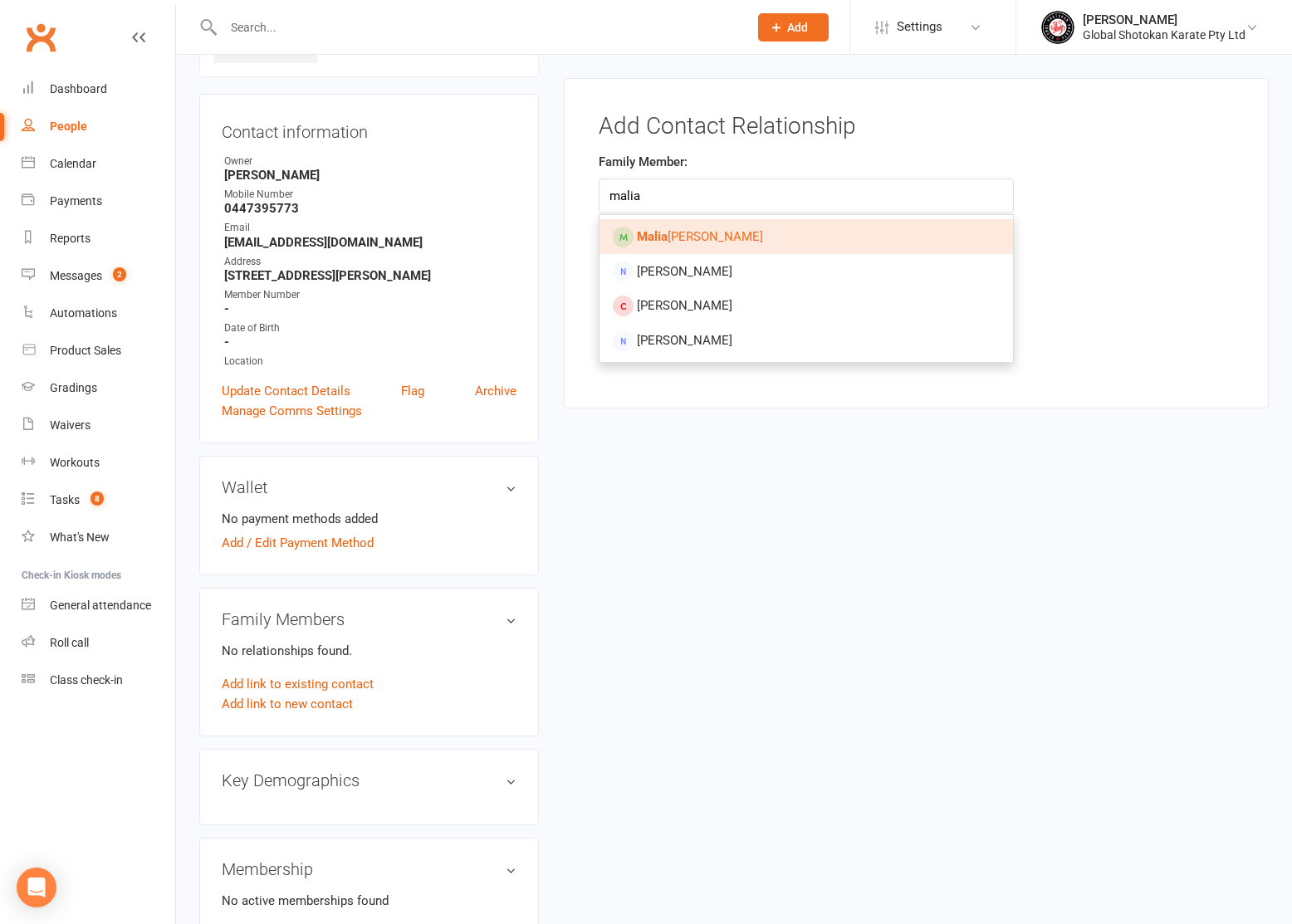
scroll to position [133, 0]
type input "malia"
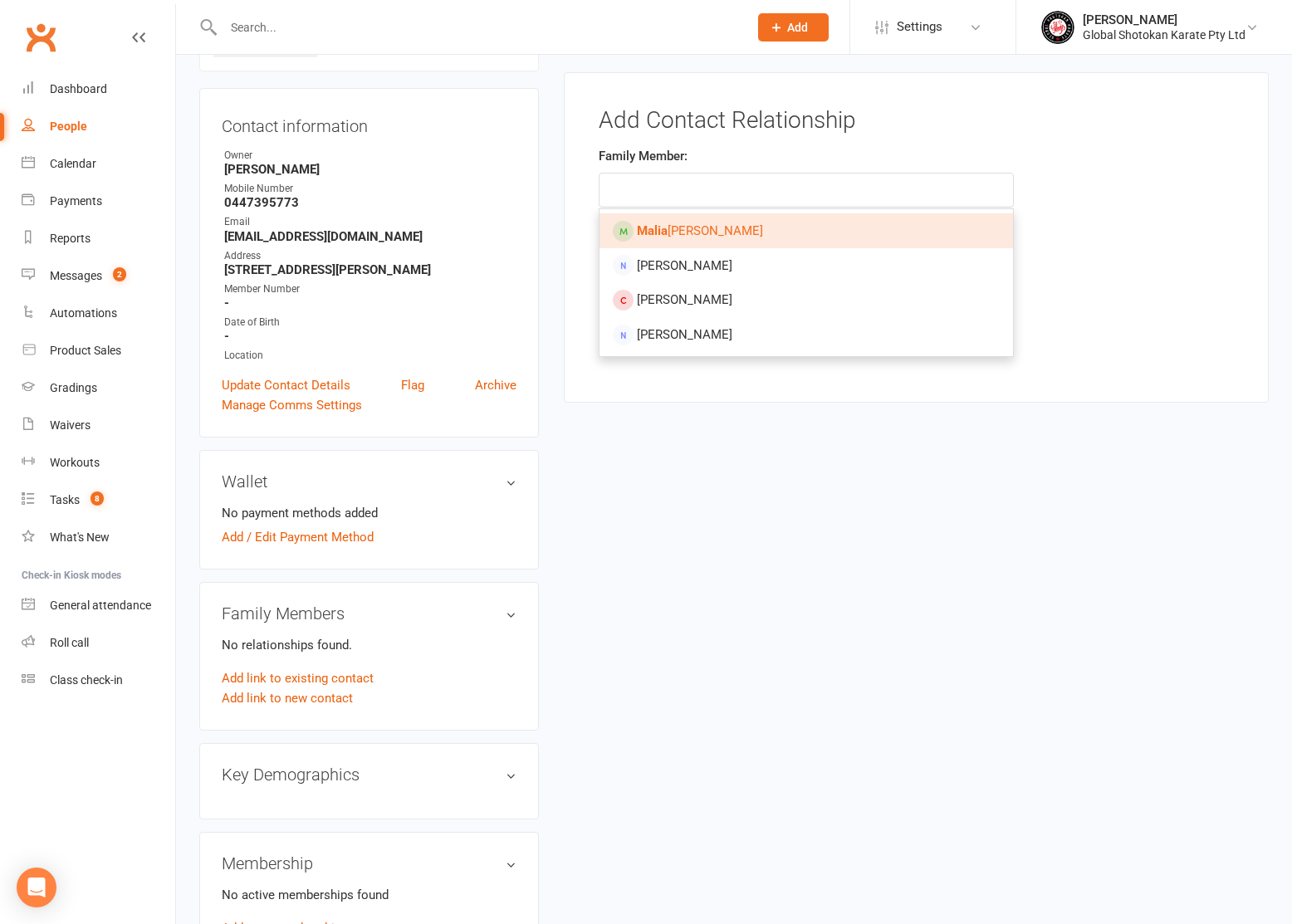
click at [687, 229] on span "Malia Tran" at bounding box center [700, 231] width 126 height 15
type input "Malia Tran"
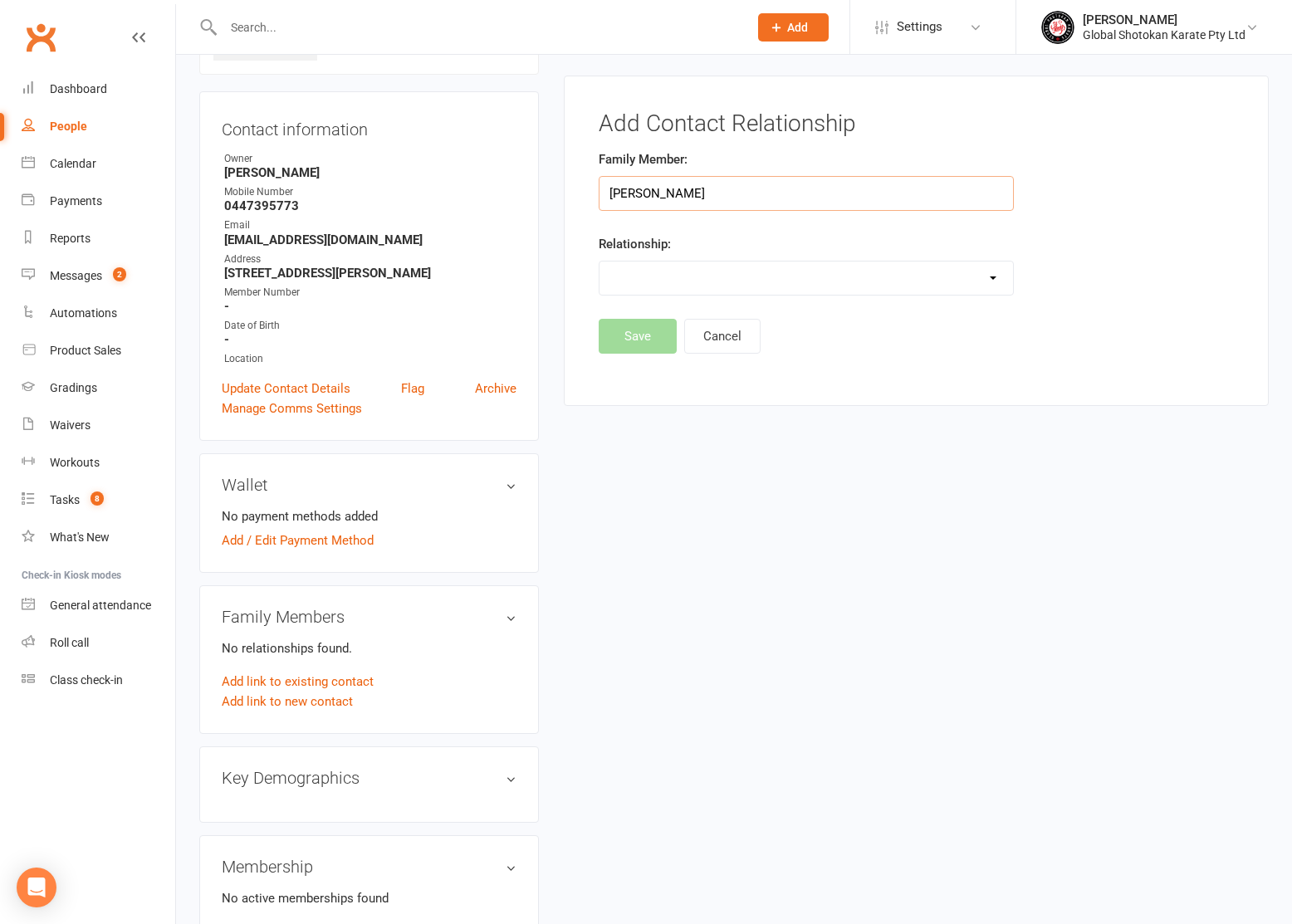
scroll to position [135, 0]
select select "1"
click at [646, 376] on button "Save" at bounding box center [638, 379] width 78 height 35
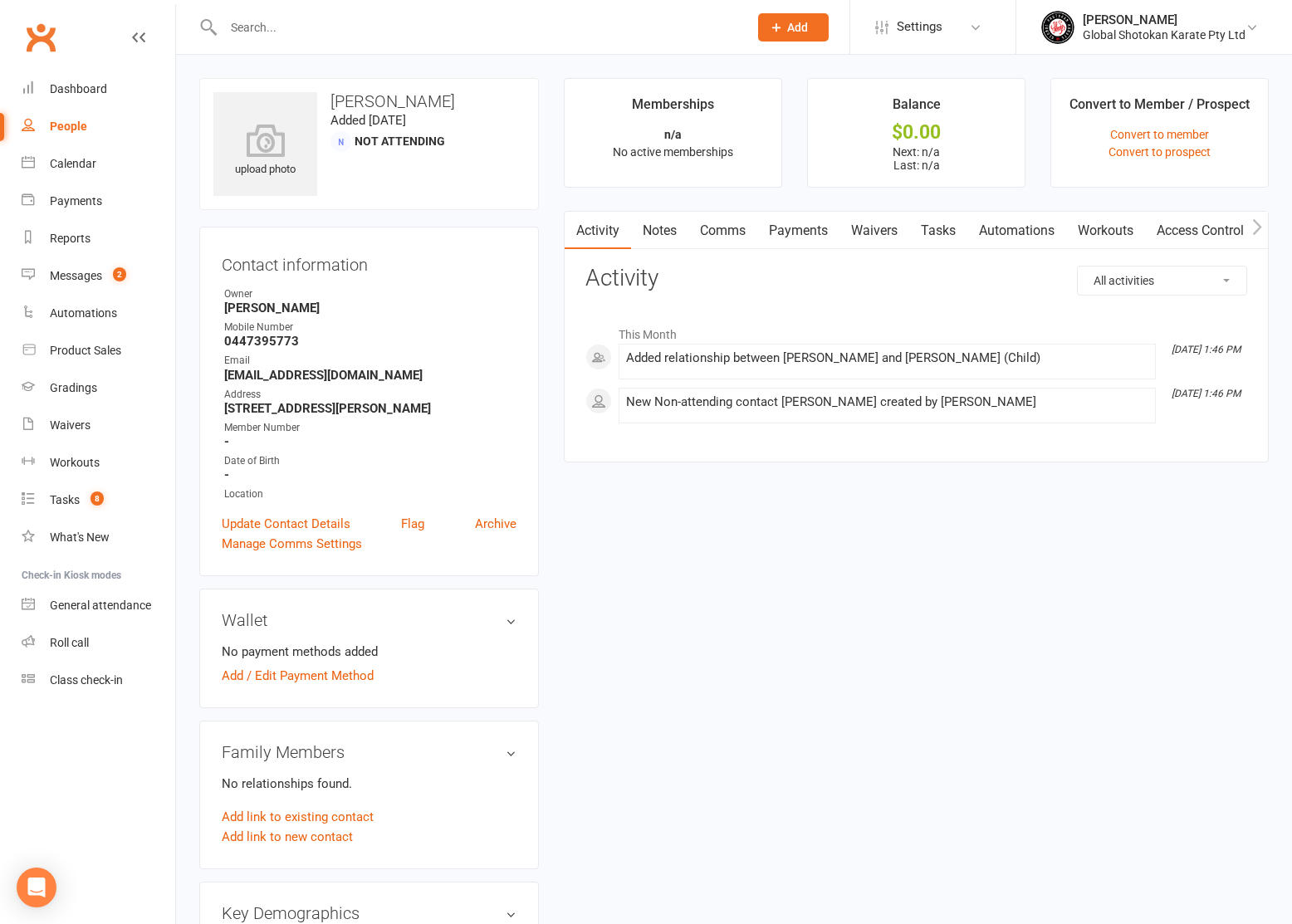
scroll to position [0, 0]
